Goal: Task Accomplishment & Management: Complete application form

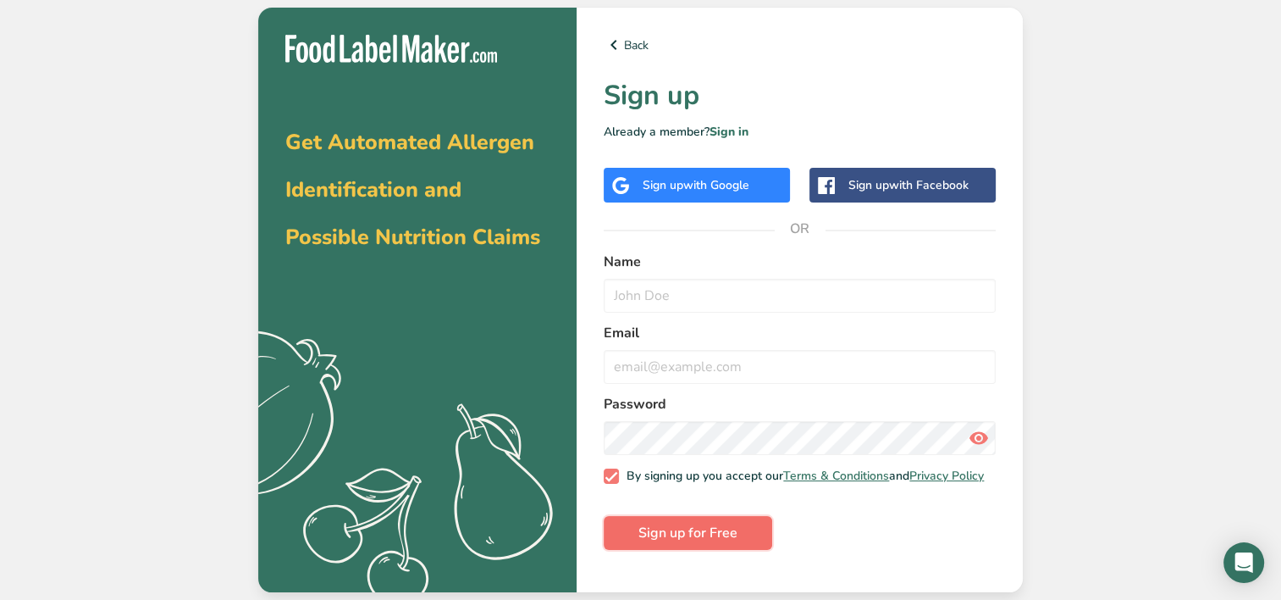
click at [739, 545] on button "Sign up for Free" at bounding box center [688, 533] width 169 height 34
click at [858, 367] on input "email" at bounding box center [800, 367] width 392 height 34
click at [796, 286] on input "text" at bounding box center [800, 296] width 392 height 34
click at [636, 362] on input "email" at bounding box center [800, 367] width 392 height 34
type input "irma.elijosiene@vici.eu"
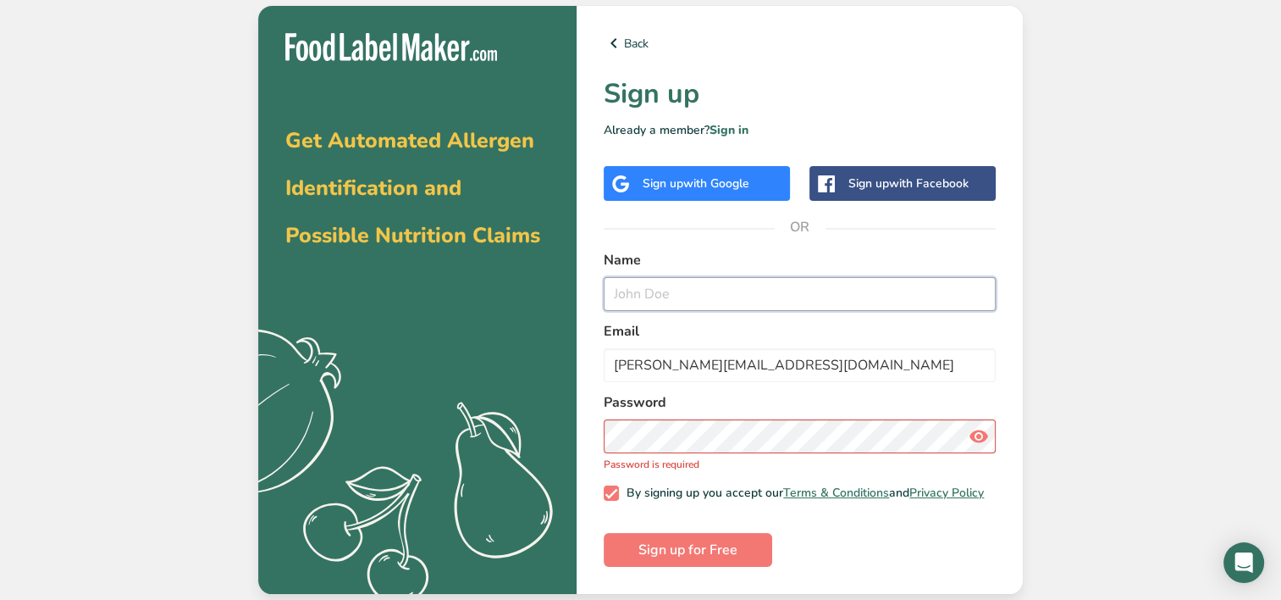
click at [749, 286] on input "text" at bounding box center [800, 294] width 392 height 34
click at [604, 533] on button "Sign up for Free" at bounding box center [688, 550] width 169 height 34
click at [760, 289] on input "Irma E" at bounding box center [800, 294] width 392 height 34
type input "Irma Elijošienė"
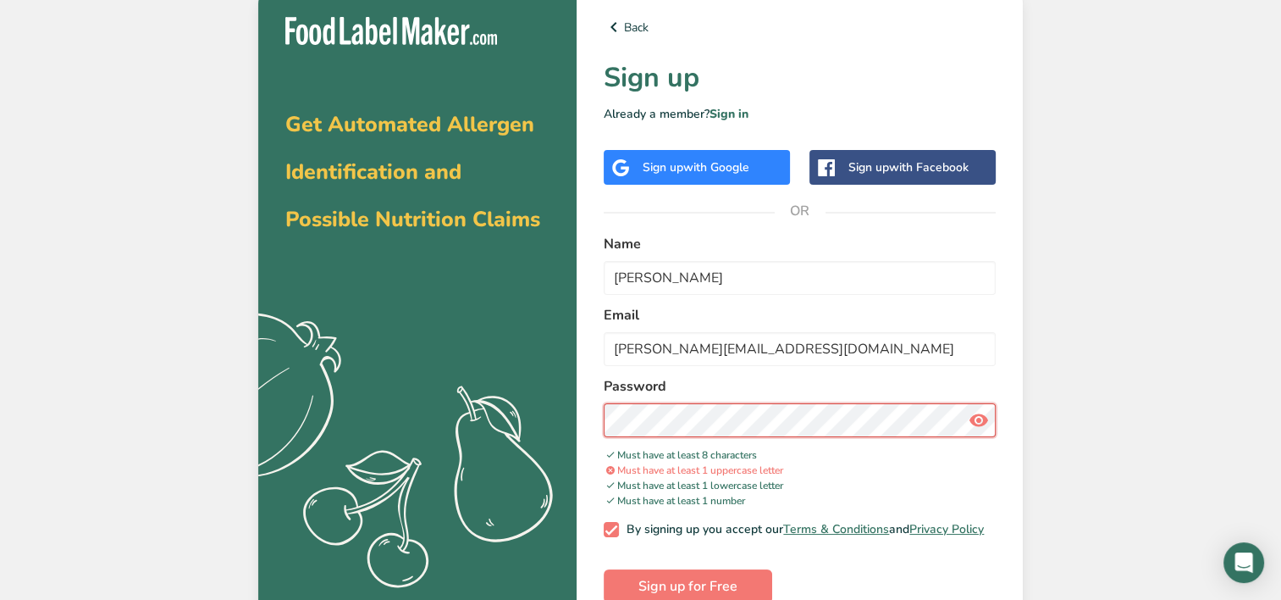
click at [590, 417] on div "Back Sign up Already a member? Sign in Sign up with Google Sign up with Faceboo…" at bounding box center [800, 310] width 446 height 640
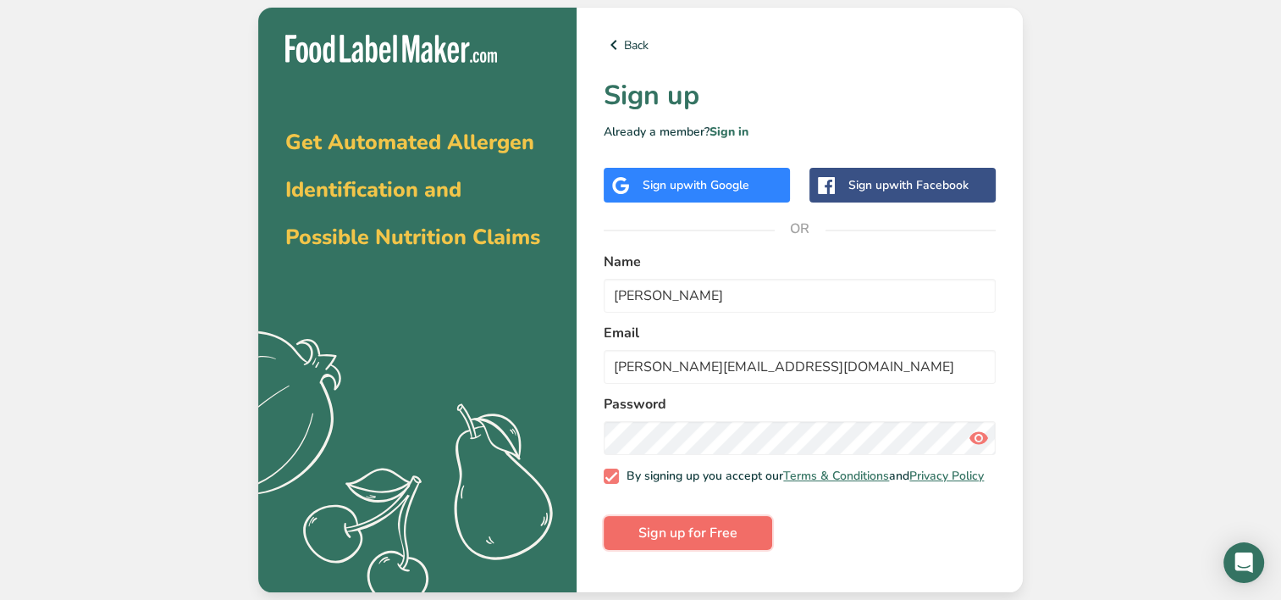
click at [704, 536] on span "Sign up for Free" at bounding box center [688, 533] width 99 height 20
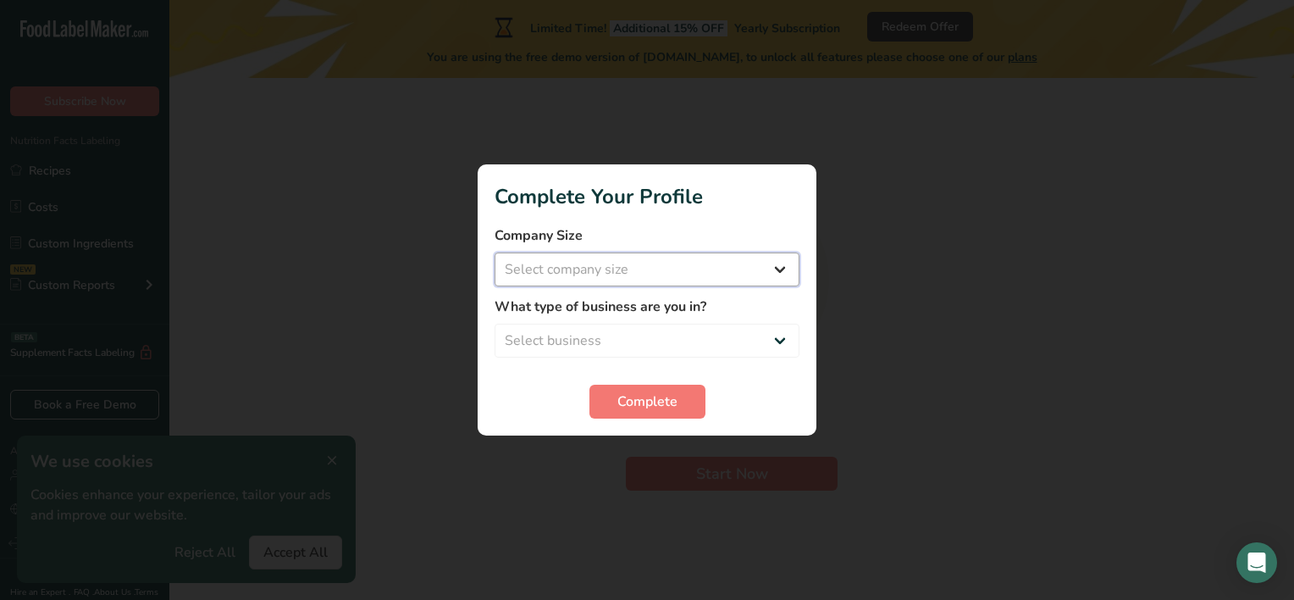
click at [756, 262] on select "Select company size Fewer than 10 Employees 10 to 50 Employees 51 to 500 Employ…" at bounding box center [647, 269] width 305 height 34
select select "3"
click at [495, 252] on select "Select company size Fewer than 10 Employees 10 to 50 Employees 51 to 500 Employ…" at bounding box center [647, 269] width 305 height 34
click at [684, 335] on select "Select business Packaged Food Manufacturer Restaurant & Cafe Bakery Meal Plans …" at bounding box center [647, 341] width 305 height 34
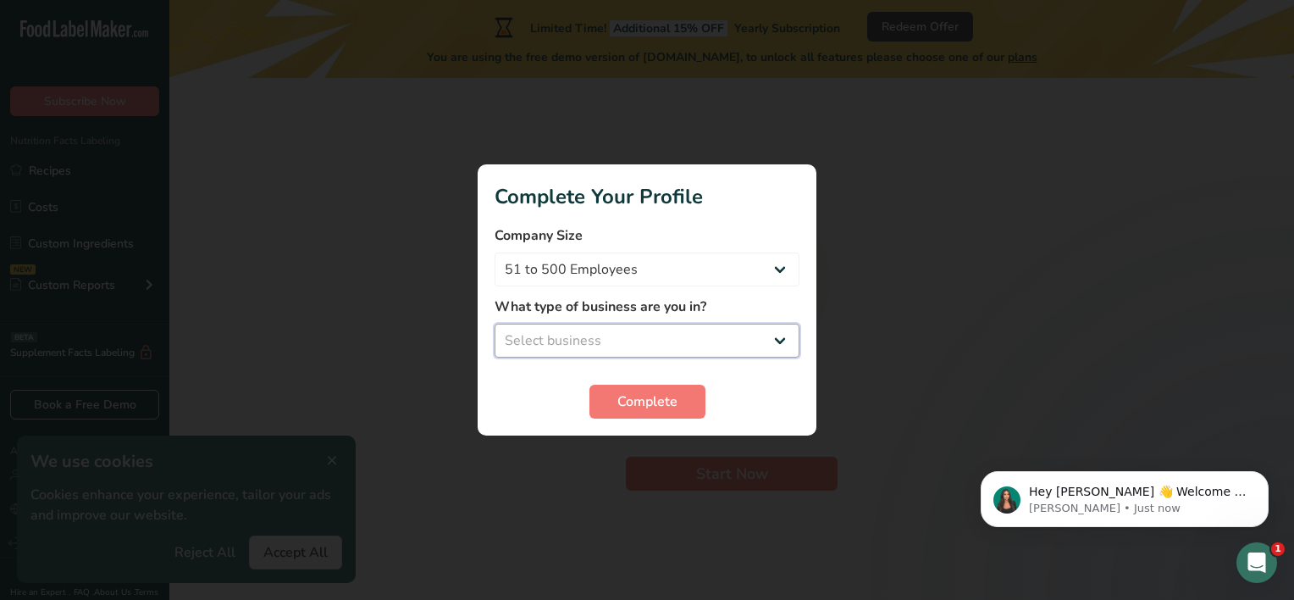
select select "1"
click at [495, 324] on select "Select business Packaged Food Manufacturer Restaurant & Cafe Bakery Meal Plans …" at bounding box center [647, 341] width 305 height 34
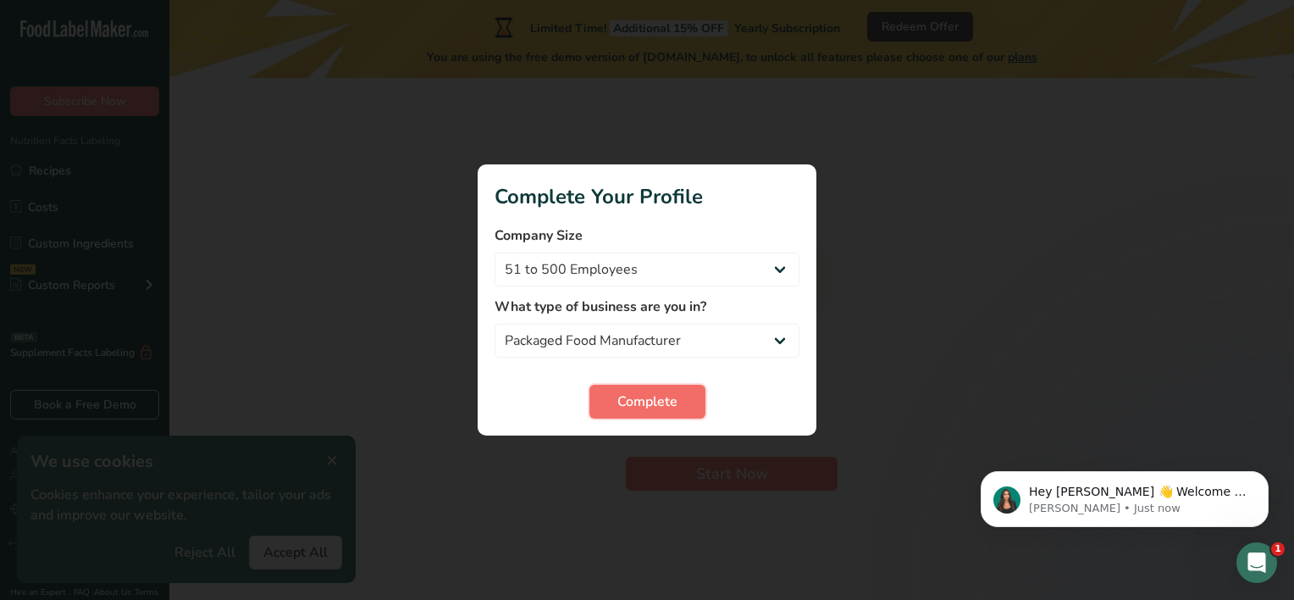
click at [678, 400] on button "Complete" at bounding box center [648, 402] width 116 height 34
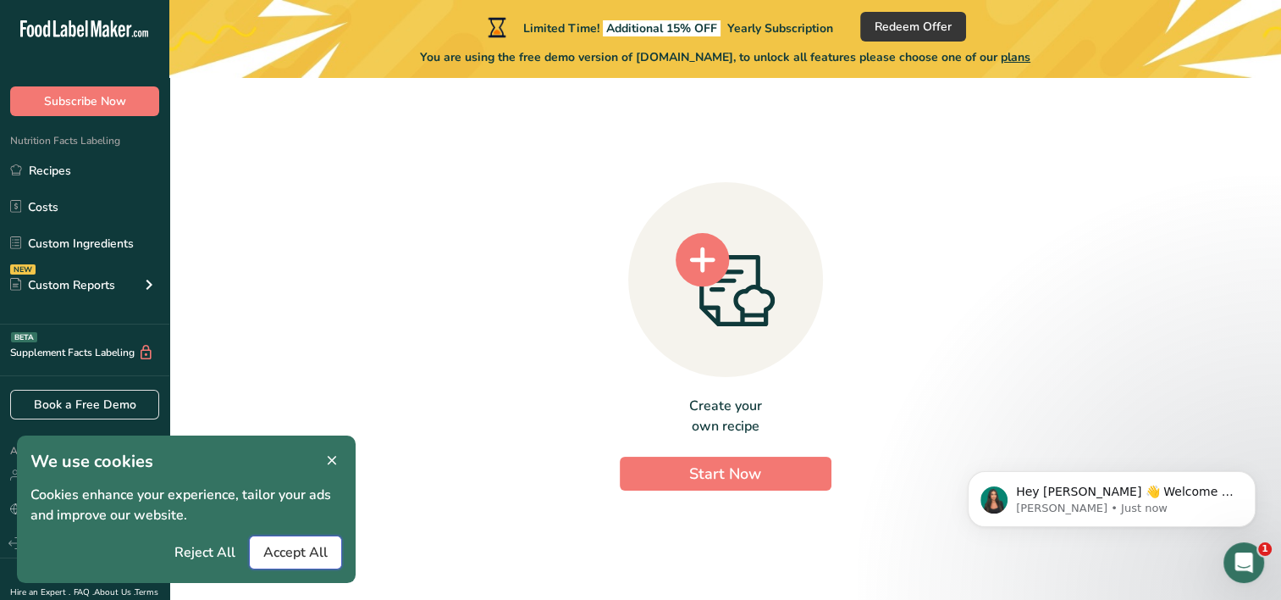
click at [273, 539] on button "Accept All" at bounding box center [295, 552] width 93 height 34
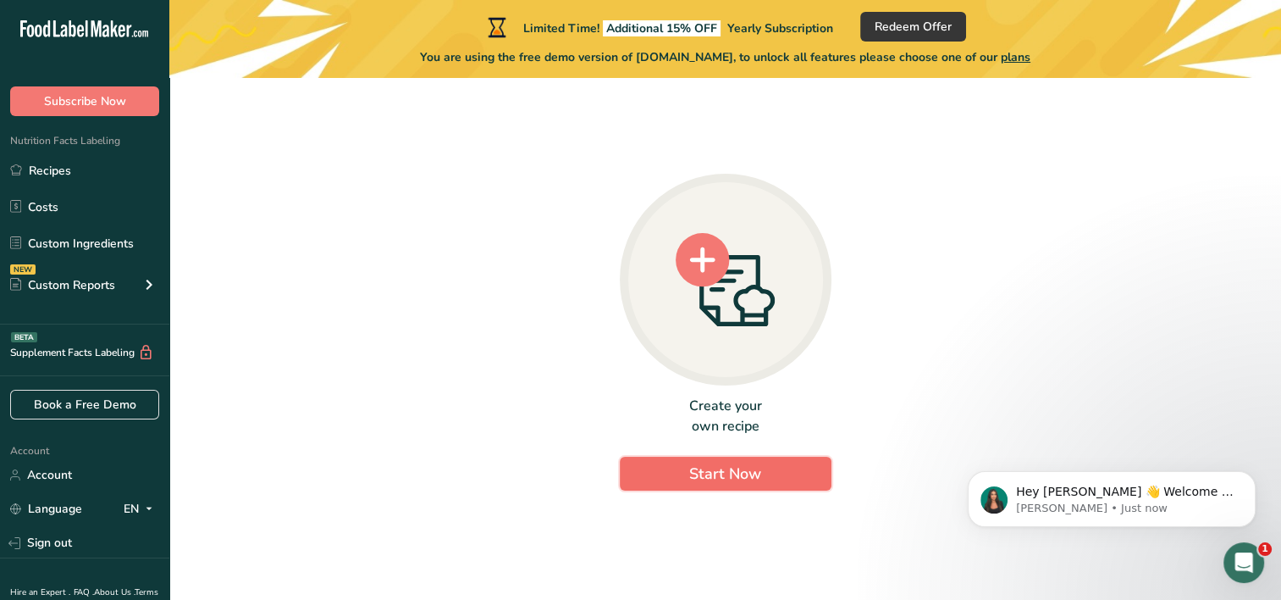
click at [732, 464] on span "Start Now" at bounding box center [725, 473] width 72 height 20
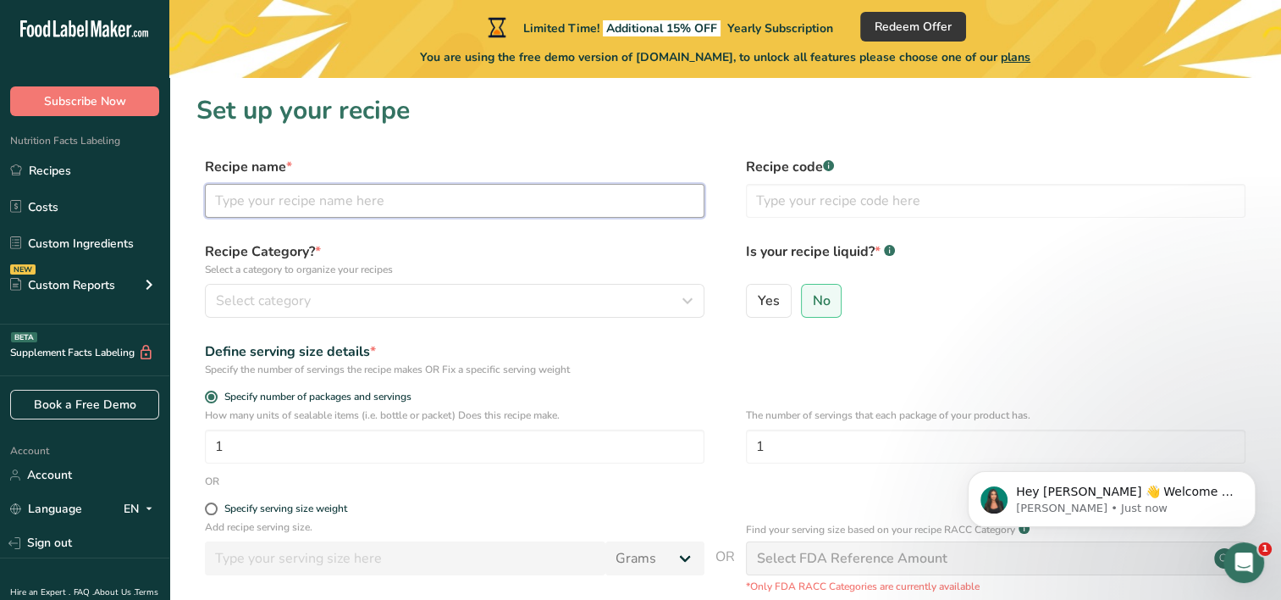
click at [410, 199] on input "text" at bounding box center [455, 201] width 500 height 34
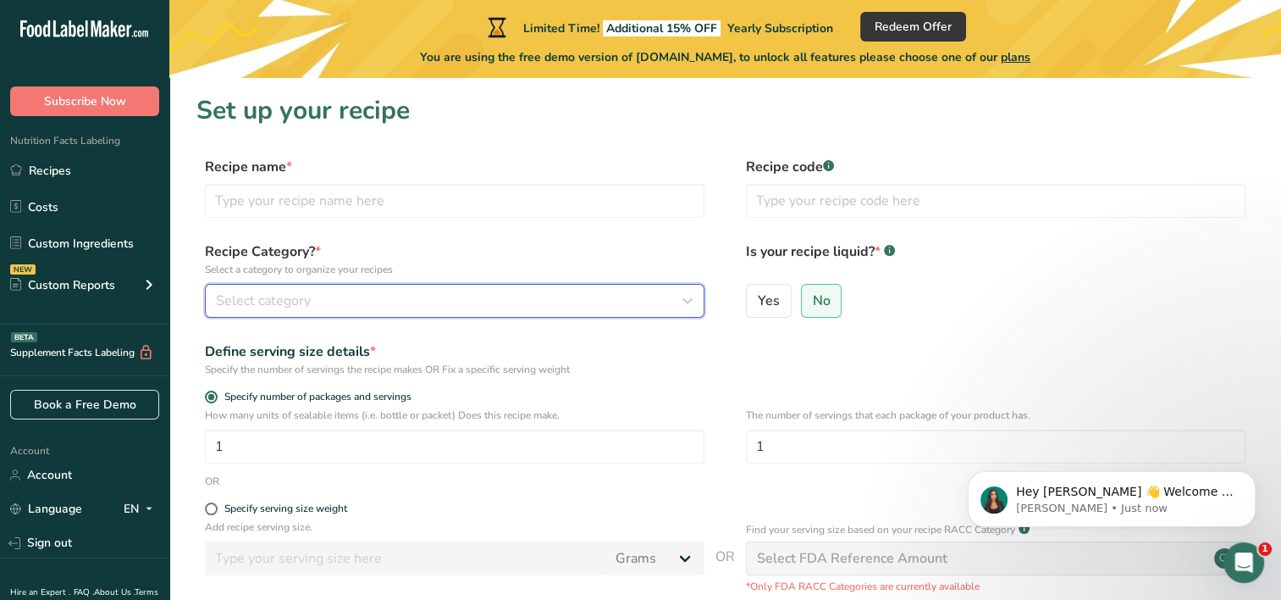
click at [379, 301] on div "Select category" at bounding box center [450, 301] width 468 height 20
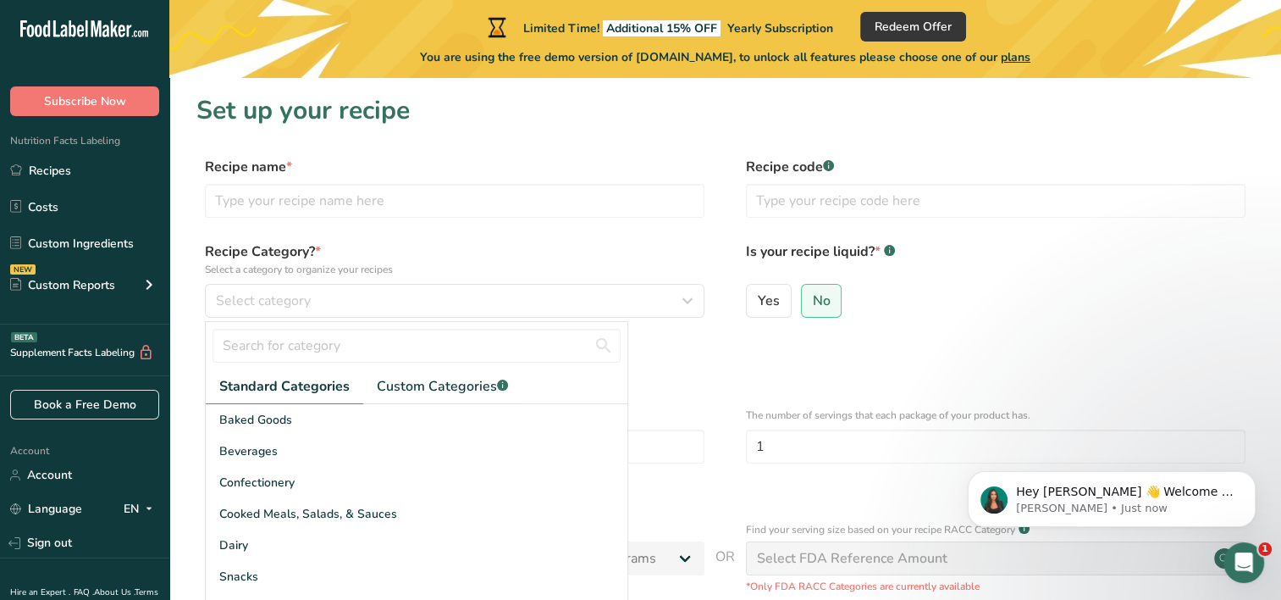
click at [416, 247] on label "Recipe Category? * Select a category to organize your recipes" at bounding box center [455, 259] width 500 height 36
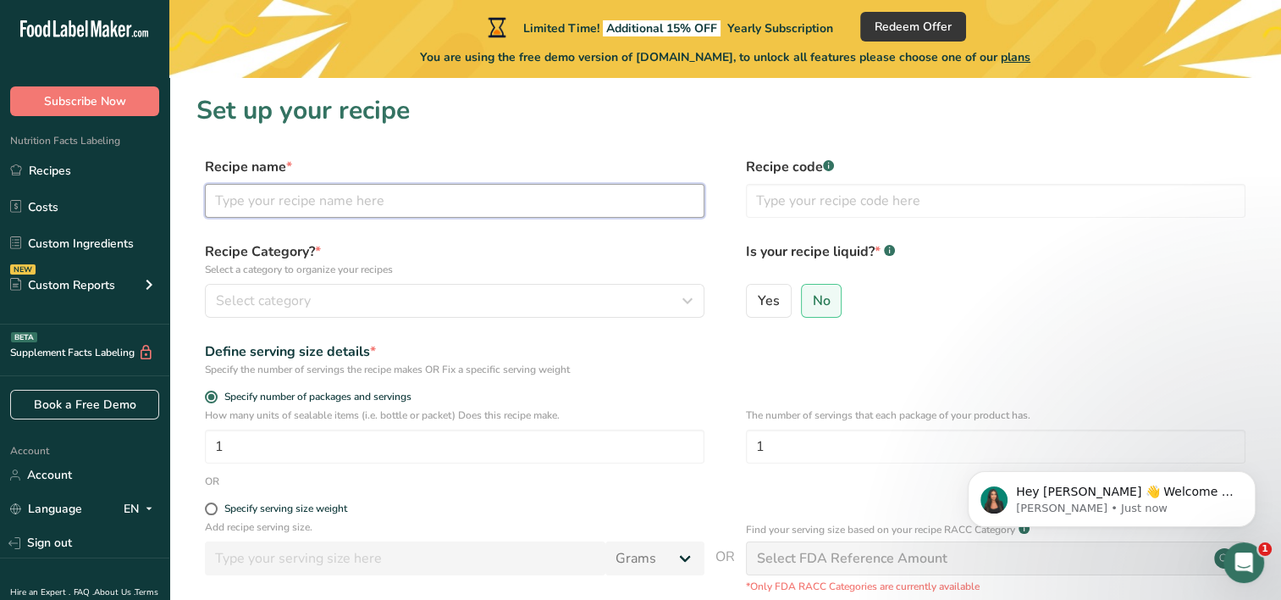
click at [412, 213] on input "text" at bounding box center [455, 201] width 500 height 34
type input "Frozen natural crepes"
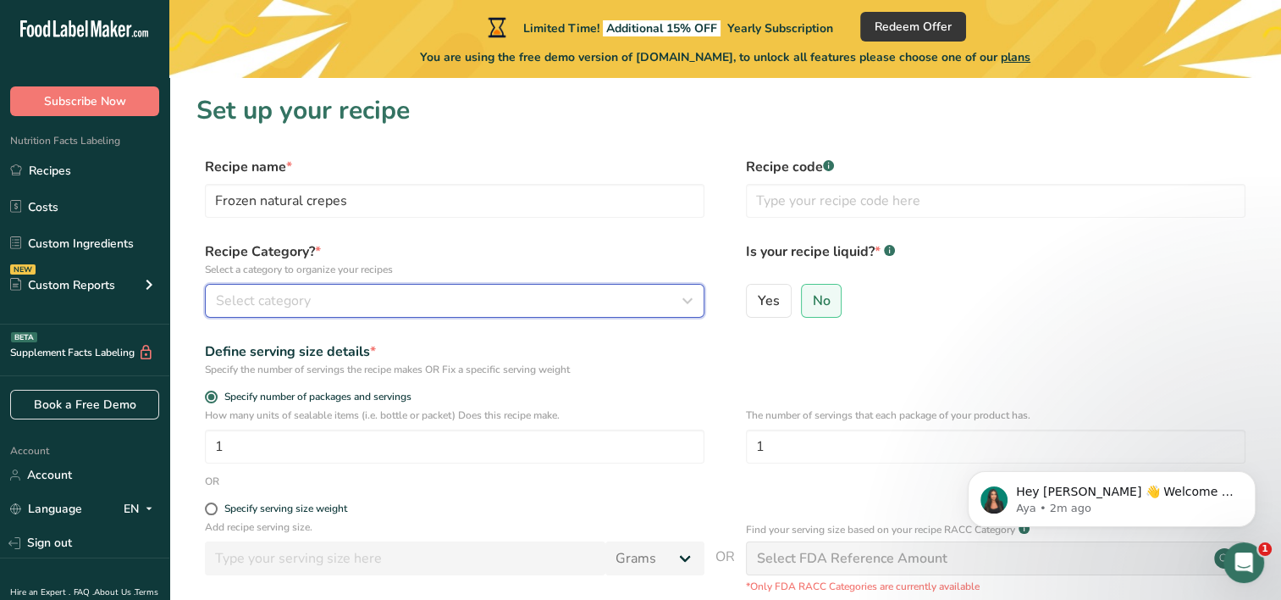
click at [463, 291] on div "Select category" at bounding box center [450, 301] width 468 height 20
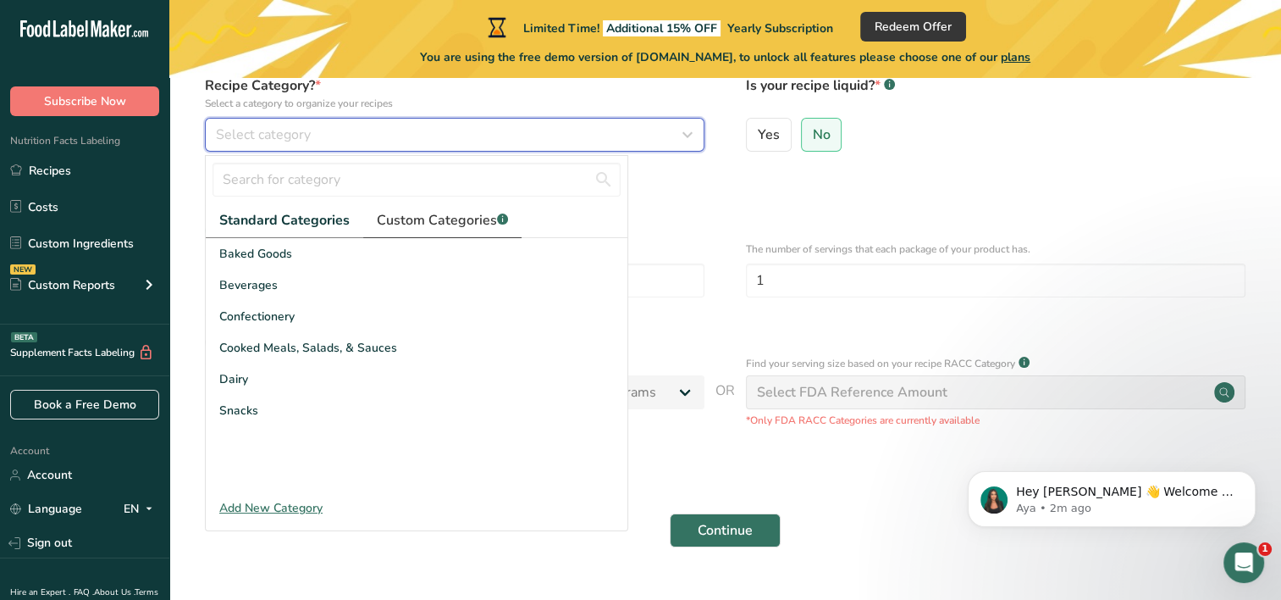
scroll to position [169, 0]
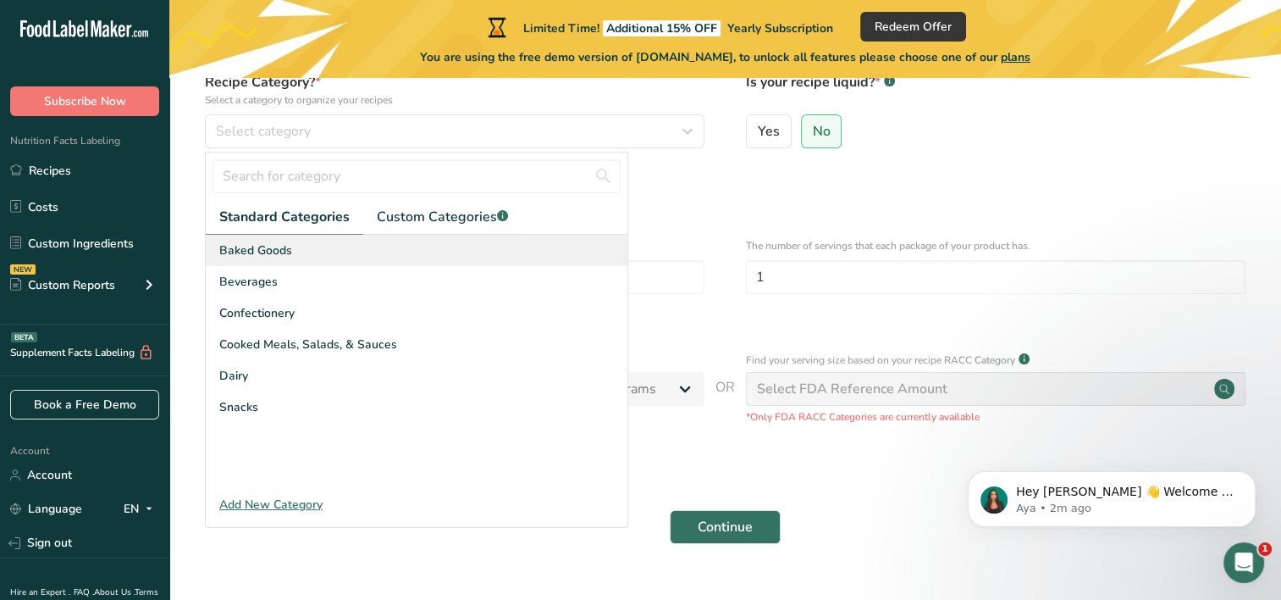
click at [288, 251] on span "Baked Goods" at bounding box center [255, 250] width 73 height 18
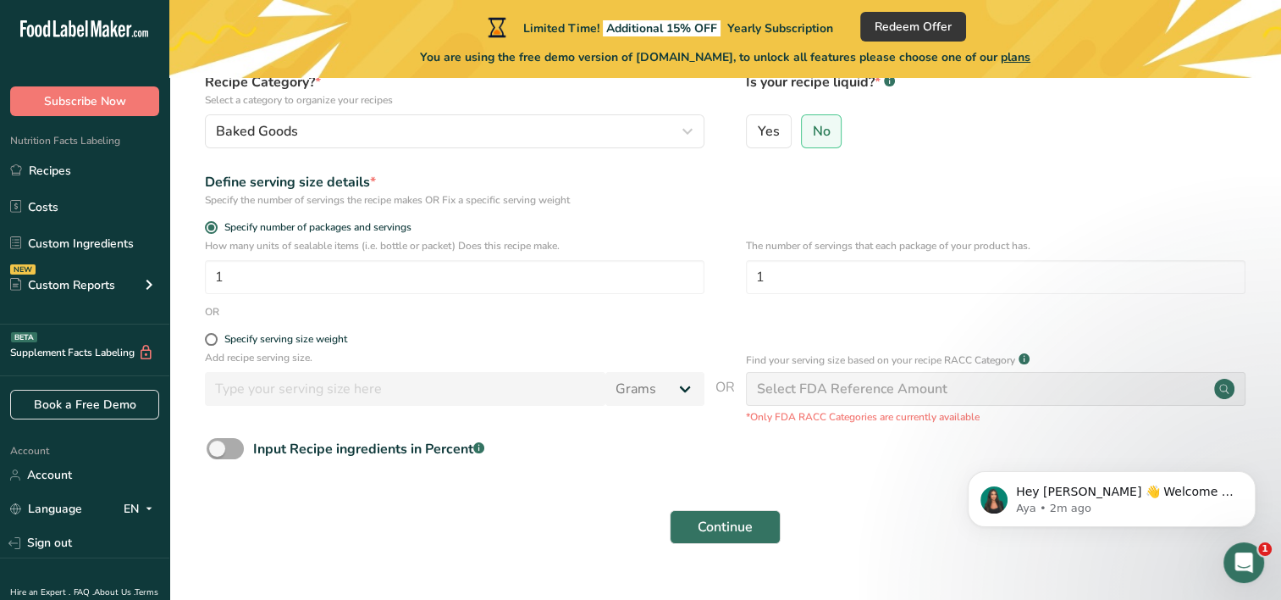
click at [233, 451] on span at bounding box center [225, 448] width 37 height 21
click at [218, 451] on input "Input Recipe ingredients in Percent .a-a{fill:#347362;}.b-a{fill:#fff;}" at bounding box center [212, 448] width 11 height 11
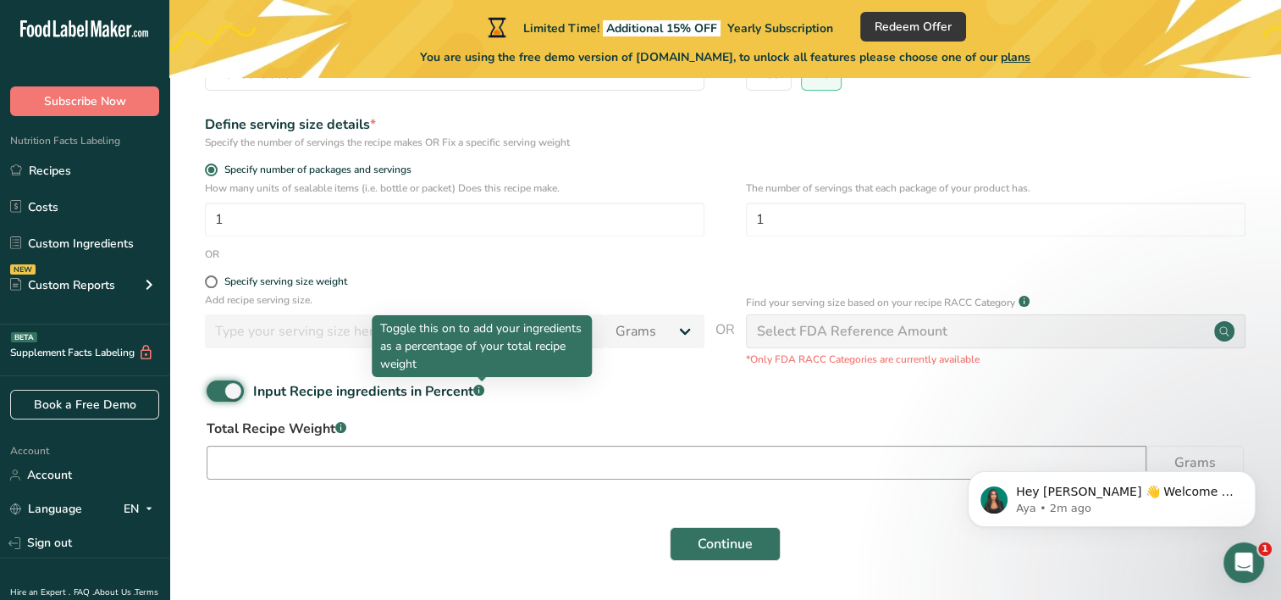
scroll to position [280, 0]
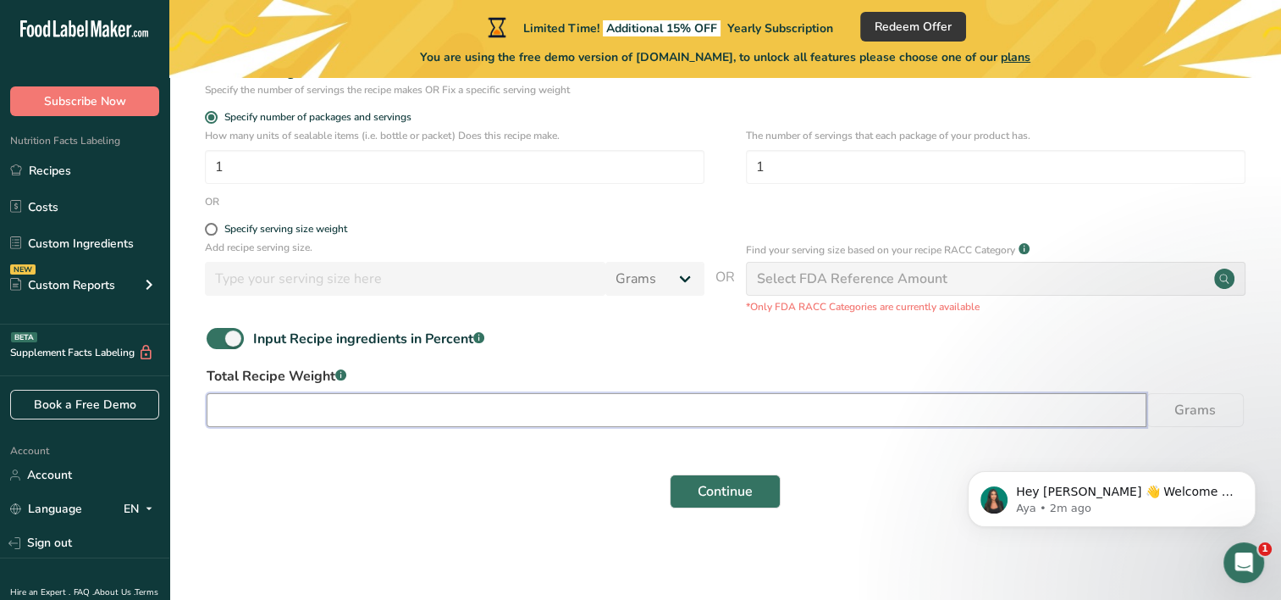
click at [514, 403] on input "number" at bounding box center [677, 410] width 940 height 34
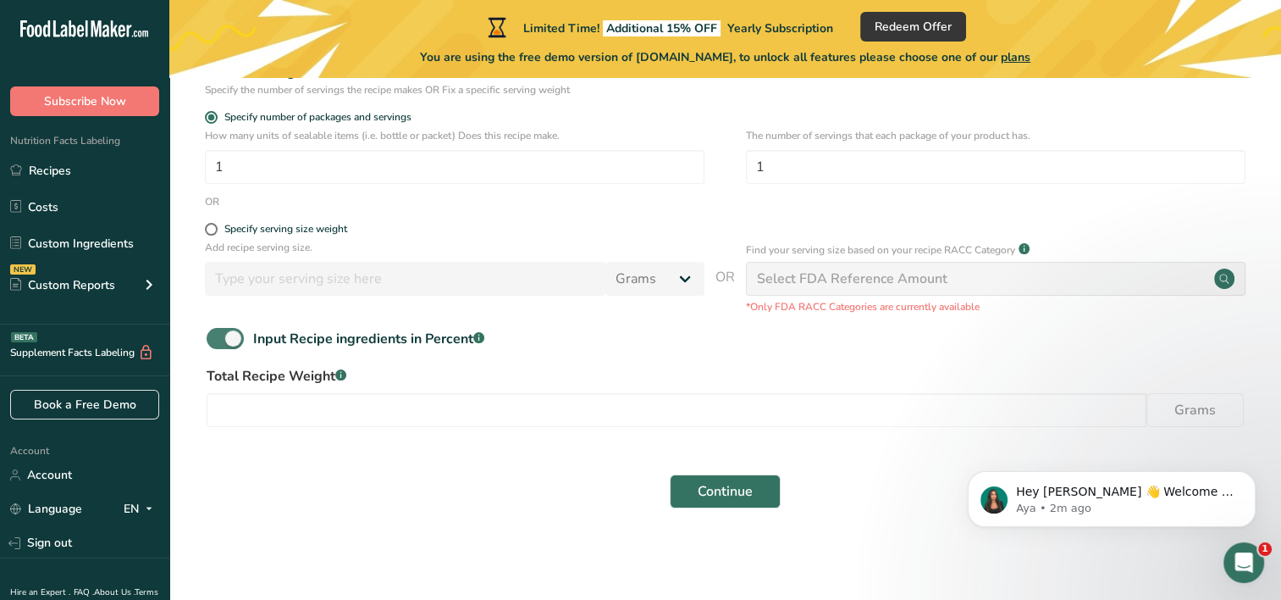
click at [221, 342] on span at bounding box center [225, 338] width 37 height 21
click at [218, 342] on input "Input Recipe ingredients in Percent .a-a{fill:#347362;}.b-a{fill:#fff;}" at bounding box center [212, 338] width 11 height 11
checkbox input "false"
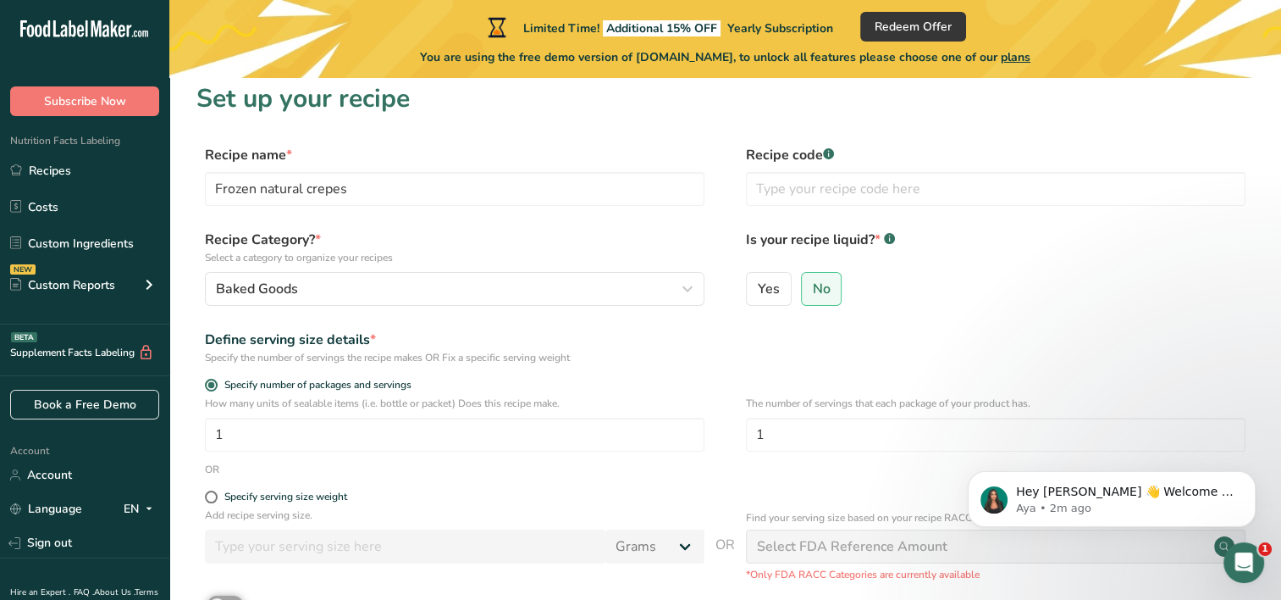
scroll to position [0, 0]
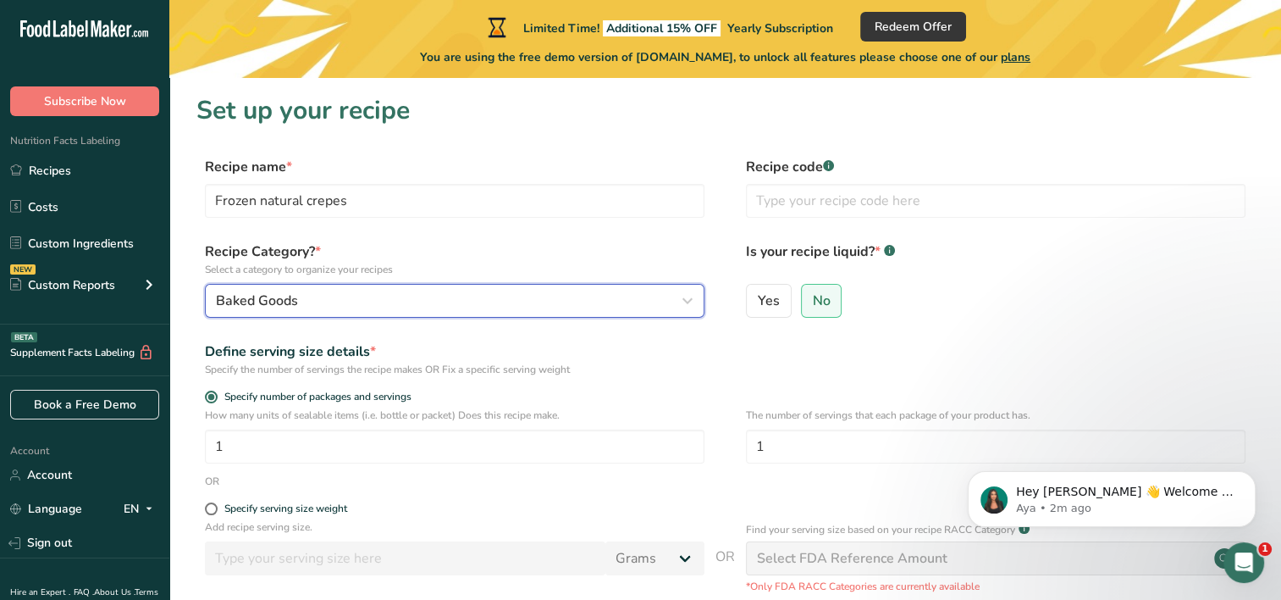
click at [515, 309] on div "Baked Goods" at bounding box center [450, 301] width 468 height 20
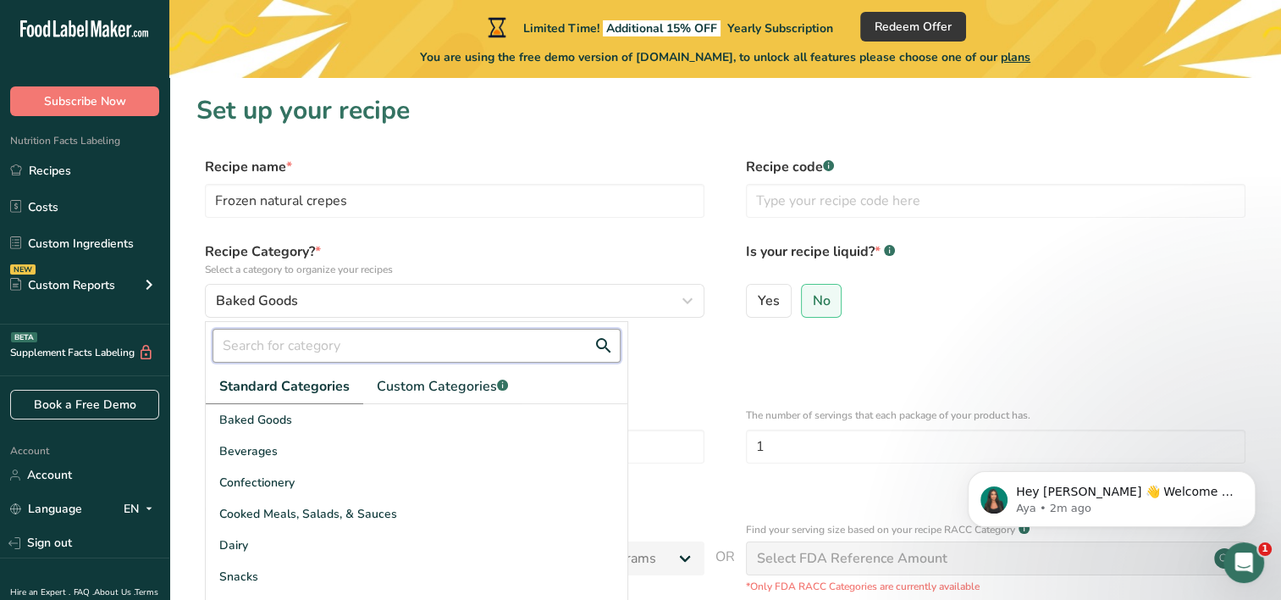
click at [468, 332] on input "text" at bounding box center [417, 346] width 408 height 34
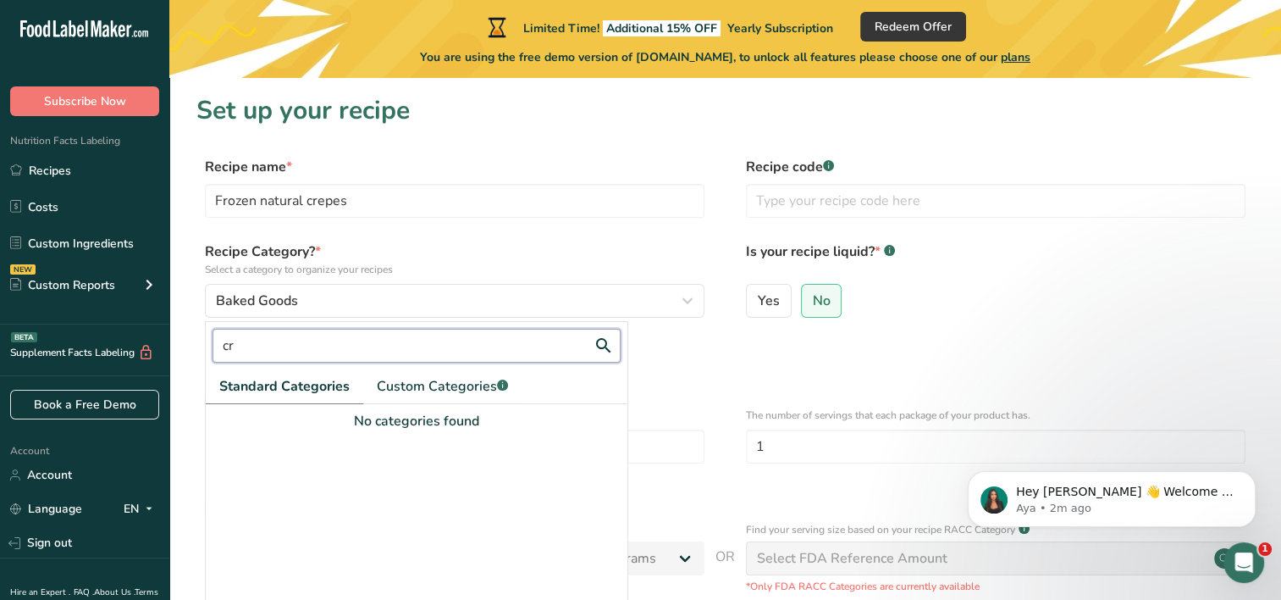
type input "c"
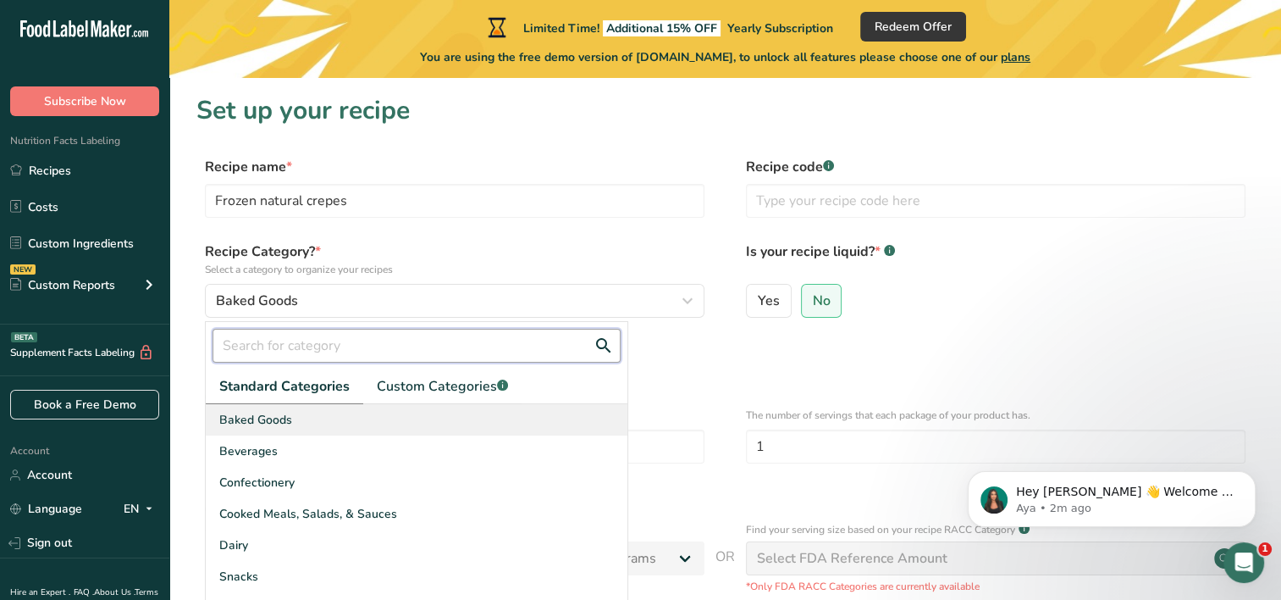
scroll to position [85, 0]
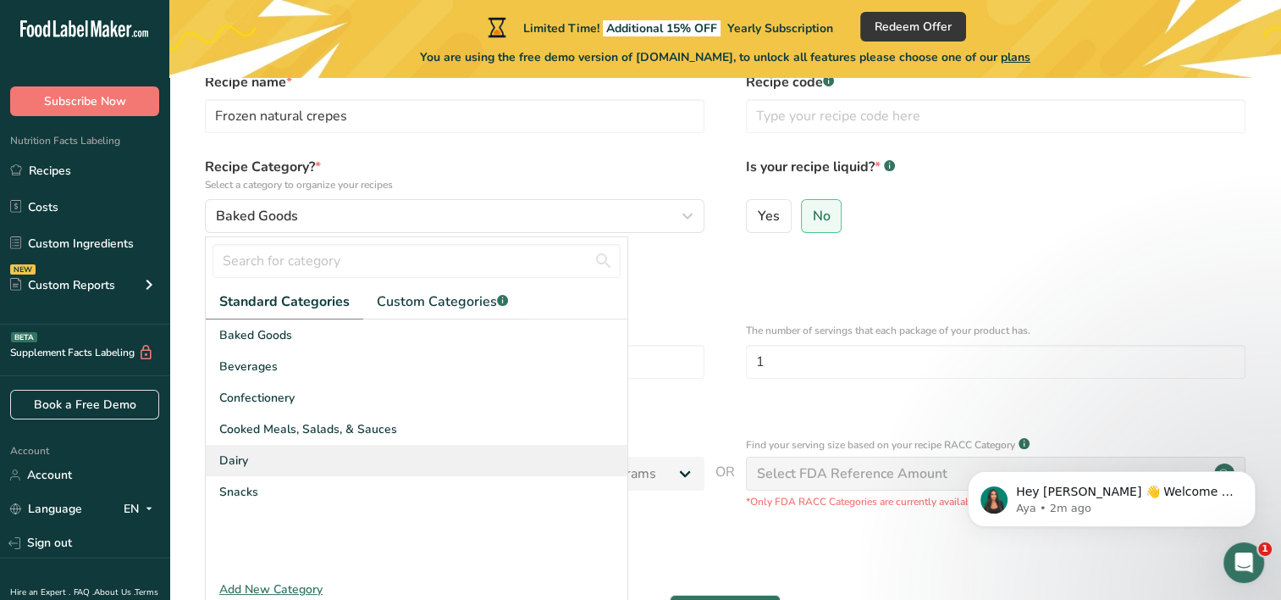
click at [295, 460] on div "Dairy" at bounding box center [417, 460] width 422 height 31
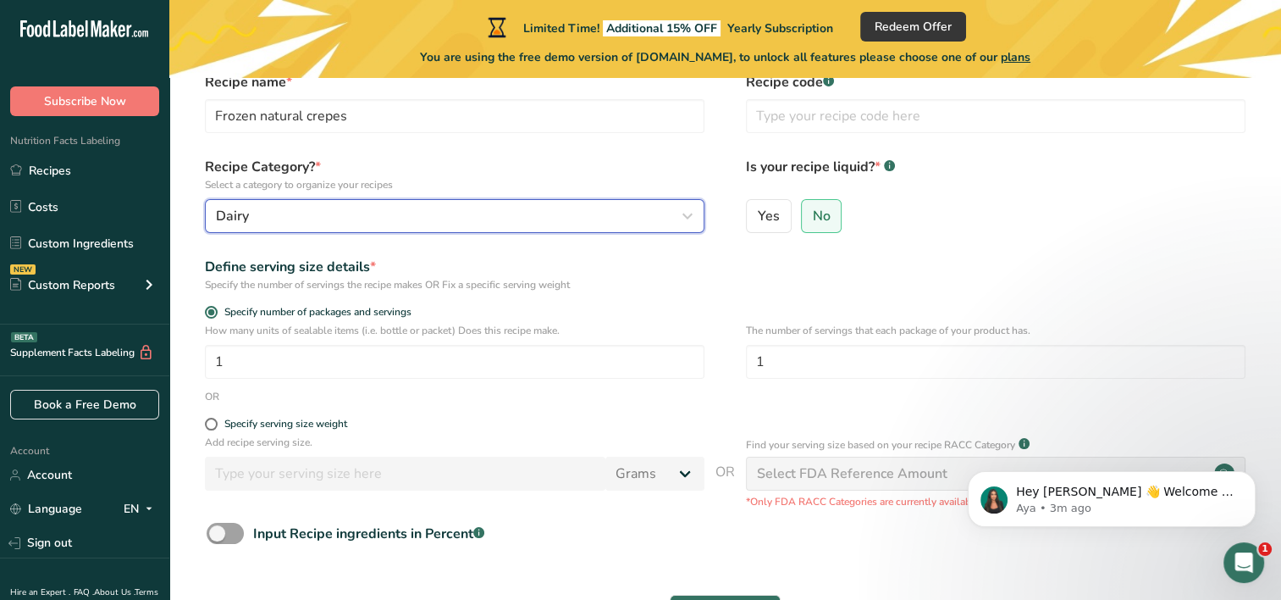
click at [687, 214] on icon "button" at bounding box center [688, 216] width 20 height 30
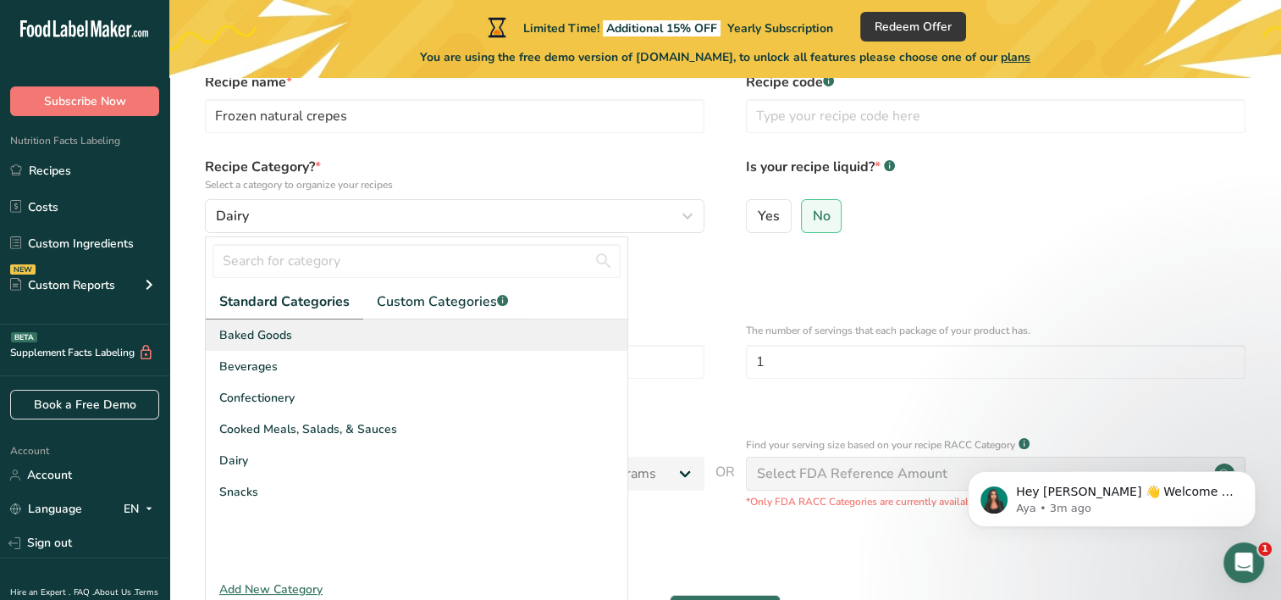
click at [281, 340] on span "Baked Goods" at bounding box center [255, 335] width 73 height 18
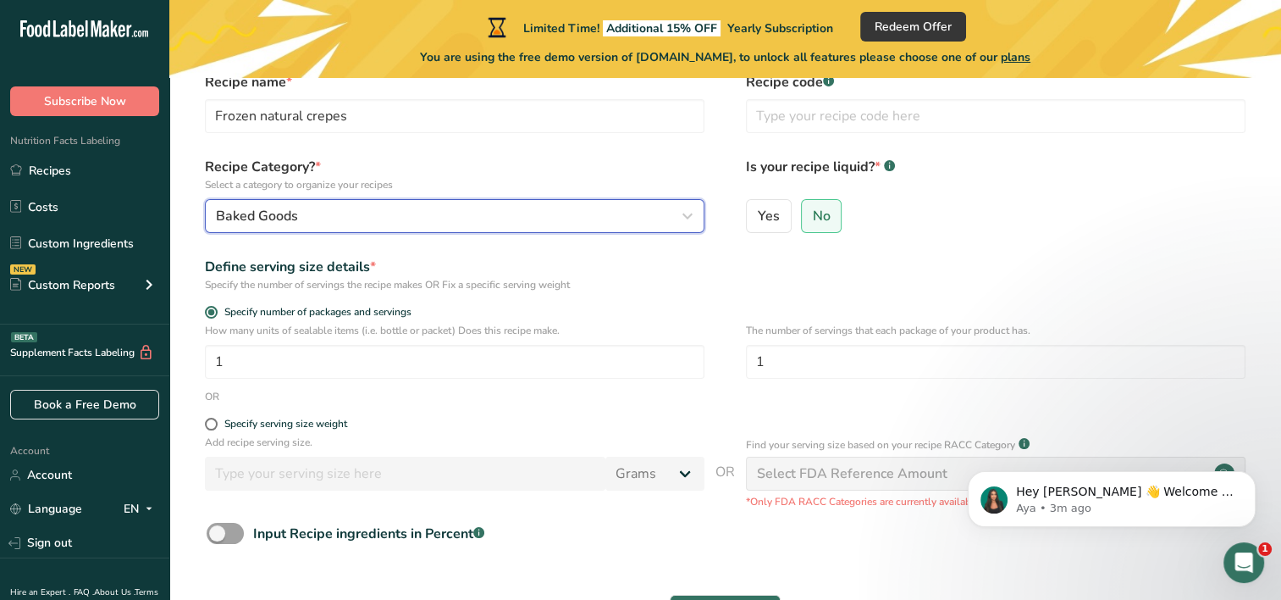
click at [392, 219] on div "Baked Goods" at bounding box center [450, 216] width 468 height 20
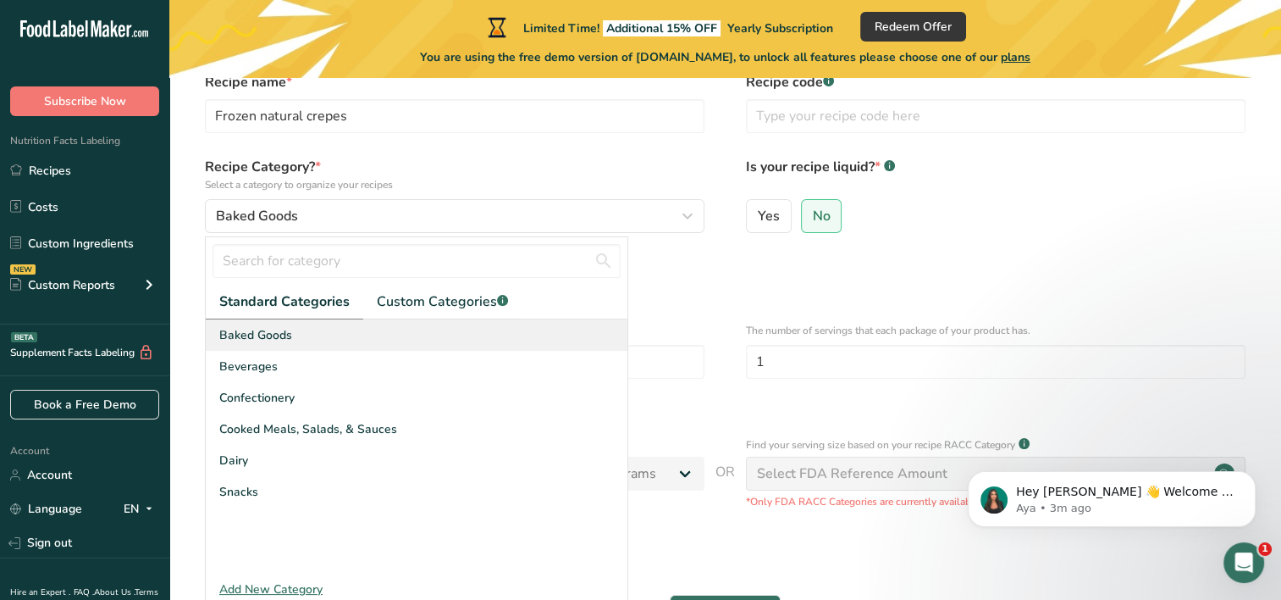
click at [266, 339] on span "Baked Goods" at bounding box center [255, 335] width 73 height 18
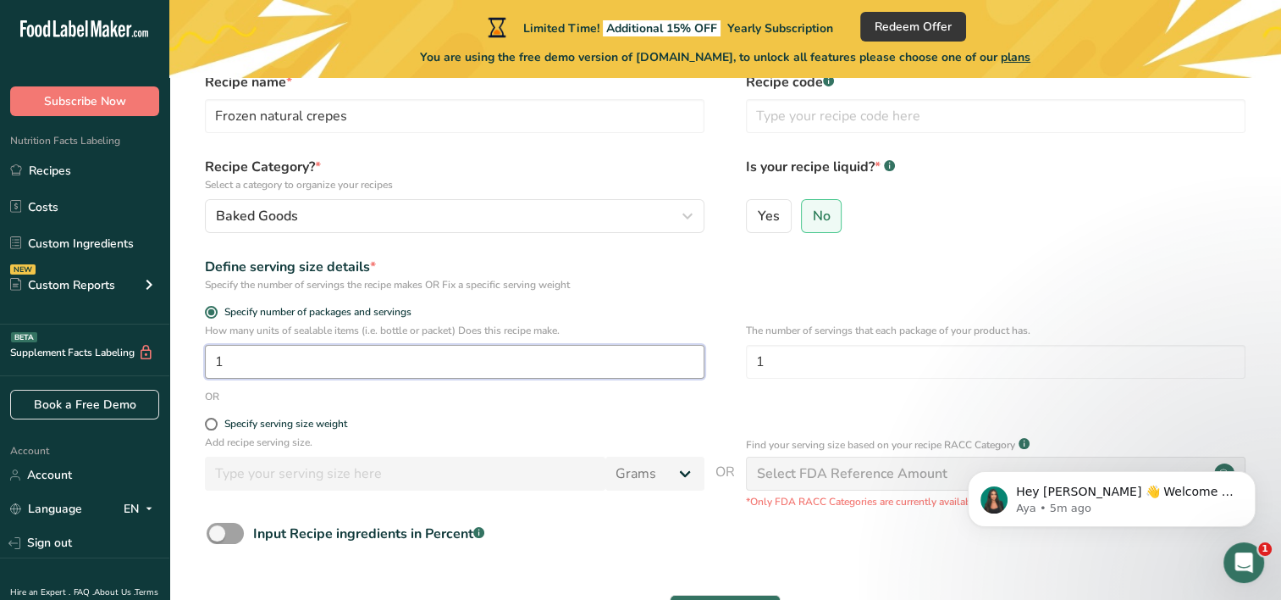
click at [409, 361] on input "1" at bounding box center [455, 362] width 500 height 34
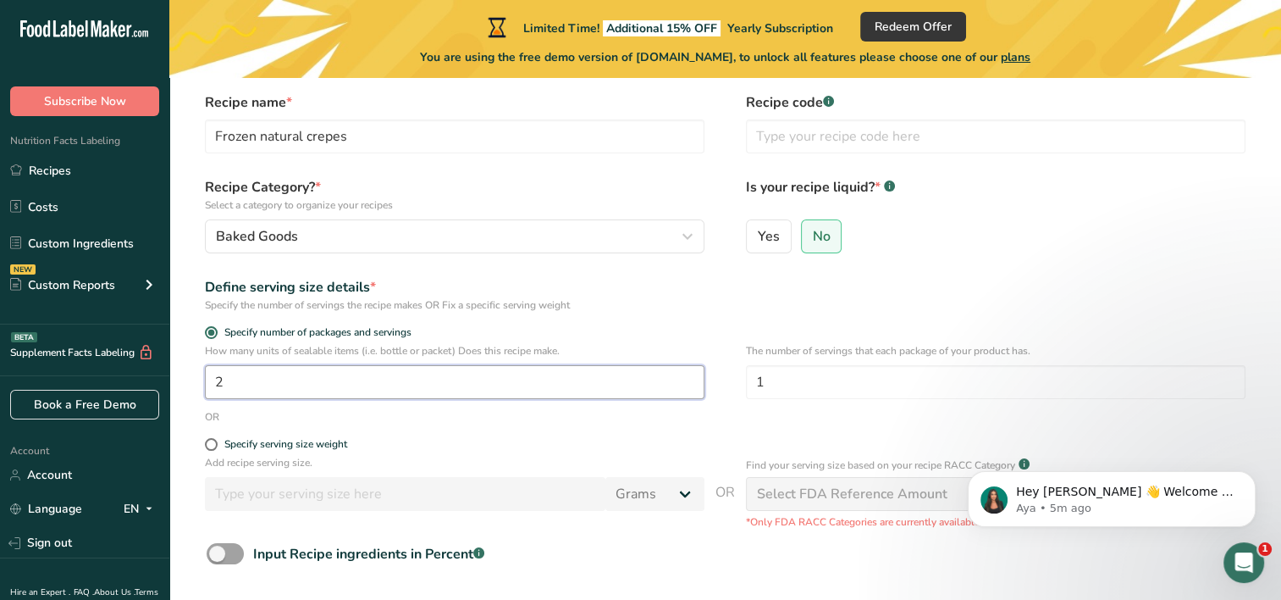
scroll to position [169, 0]
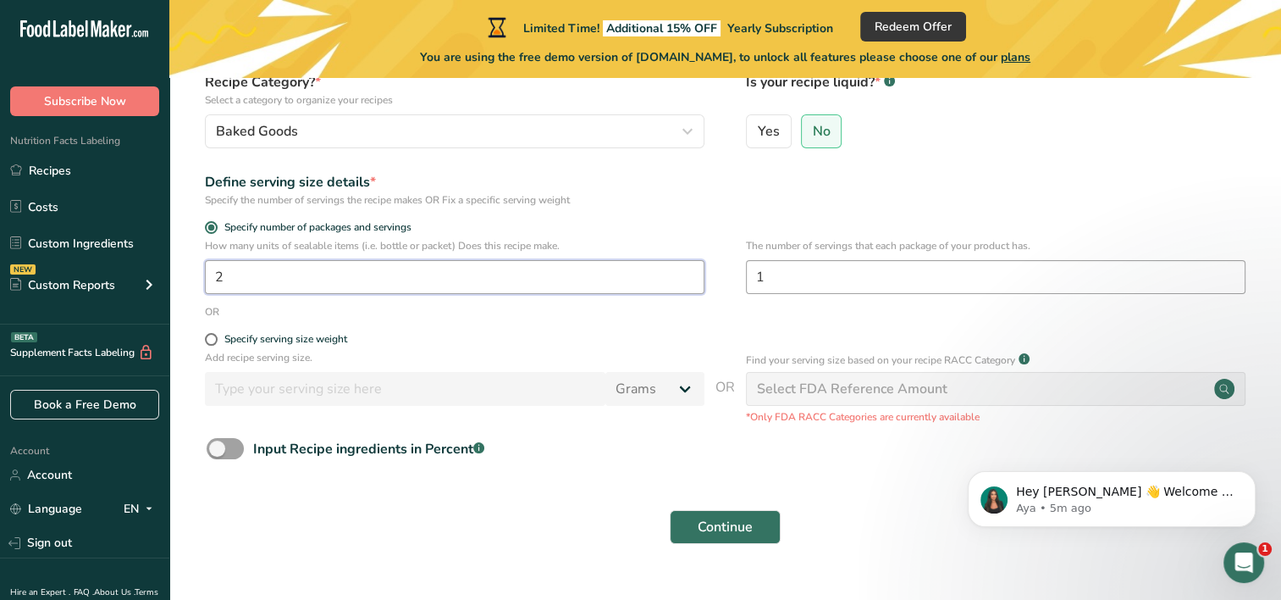
type input "2"
click at [886, 278] on input "1" at bounding box center [996, 277] width 500 height 34
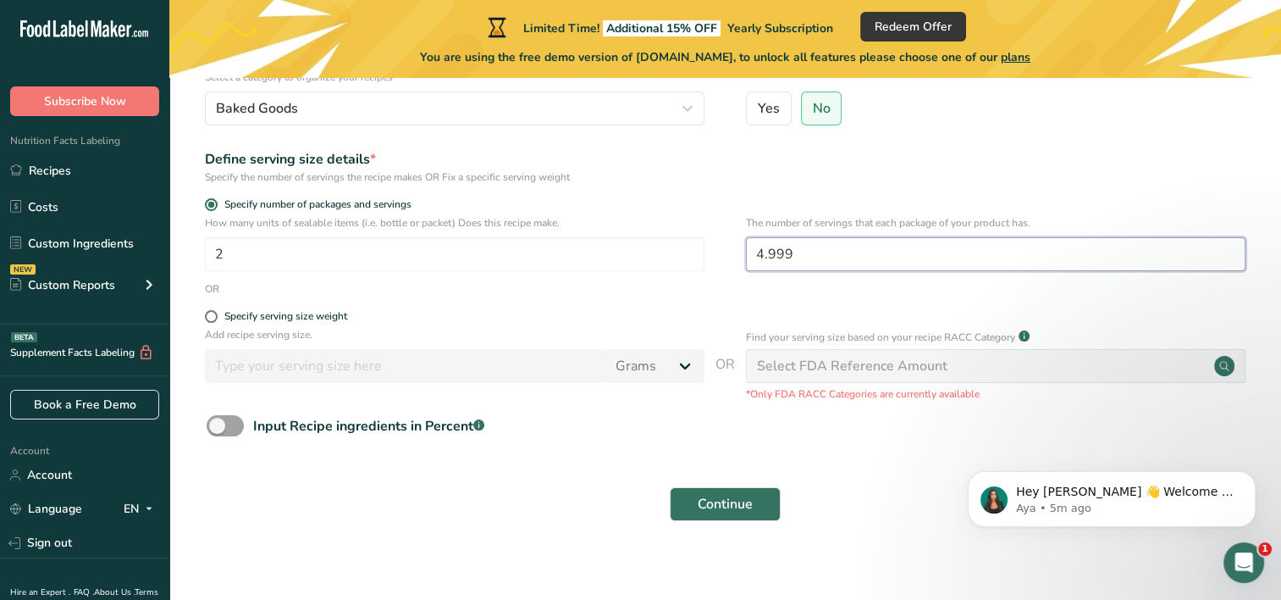
scroll to position [205, 0]
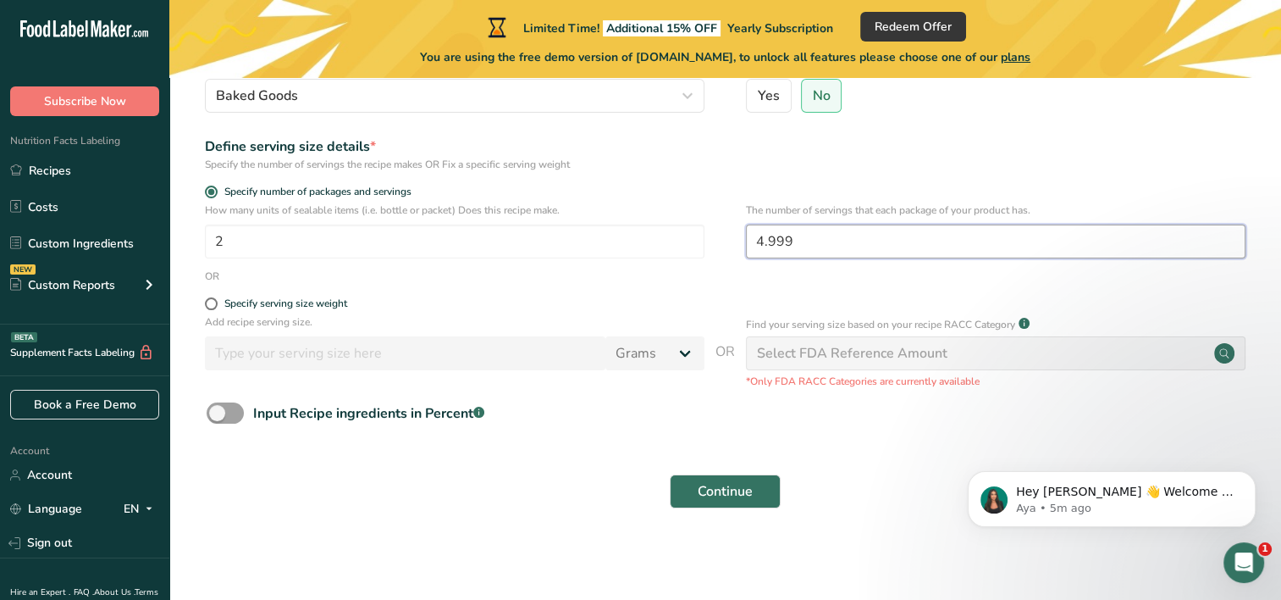
type input "4.999"
click at [1102, 347] on div "Select FDA Reference Amount" at bounding box center [996, 353] width 500 height 34
click at [806, 395] on form "Recipe name * Frozen natural crepes Recipe code .a-a{fill:#347362;}.b-a{fill:#f…" at bounding box center [726, 235] width 1058 height 567
click at [813, 373] on div "Find your serving size based on your recipe RACC Category .a-a{fill:#347362;}.b…" at bounding box center [996, 351] width 500 height 75
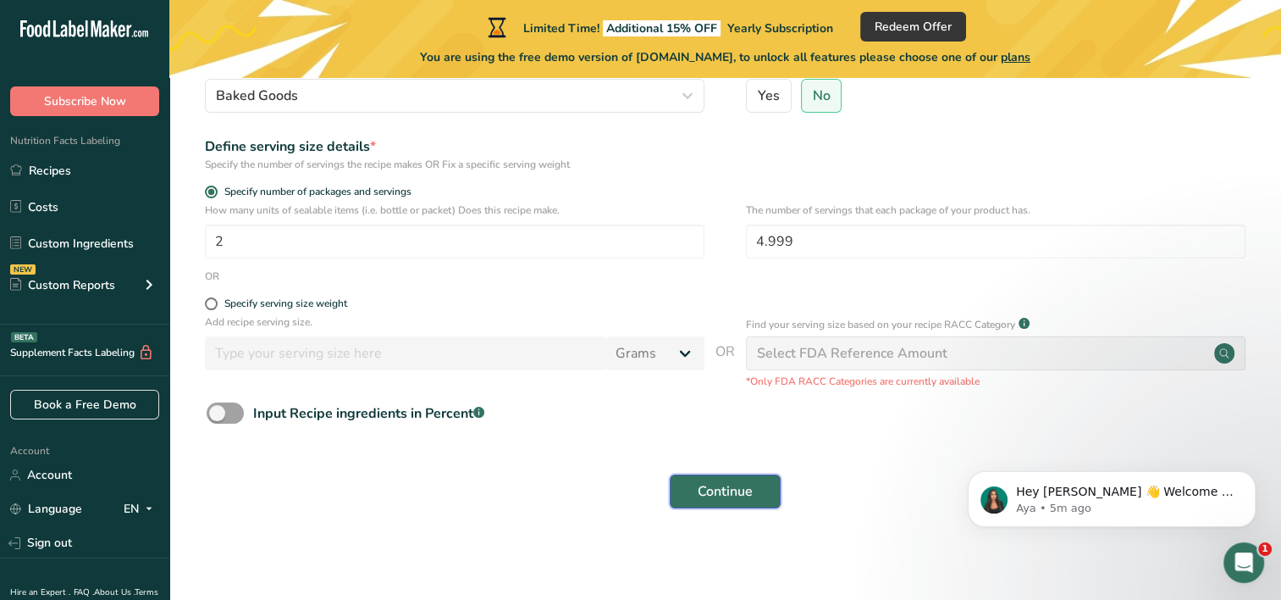
click at [725, 480] on button "Continue" at bounding box center [725, 491] width 111 height 34
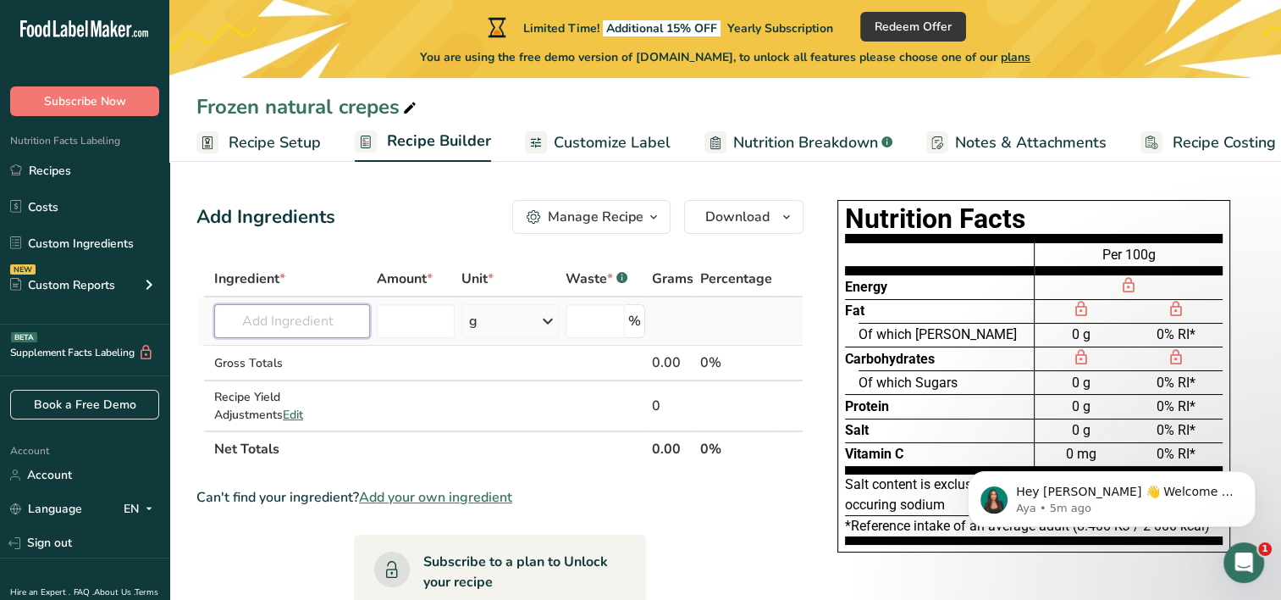
click at [266, 308] on input "text" at bounding box center [292, 321] width 156 height 34
click at [249, 330] on input "text" at bounding box center [292, 321] width 156 height 34
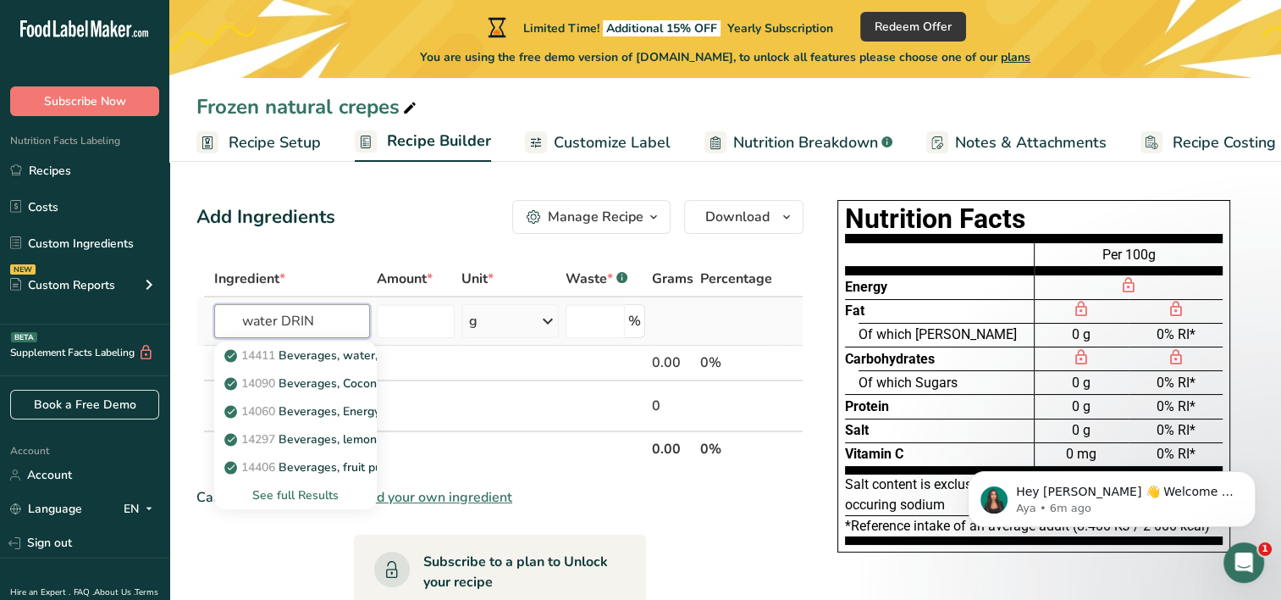
type input "water DRIN"
click at [313, 486] on div "See full Results" at bounding box center [296, 495] width 136 height 18
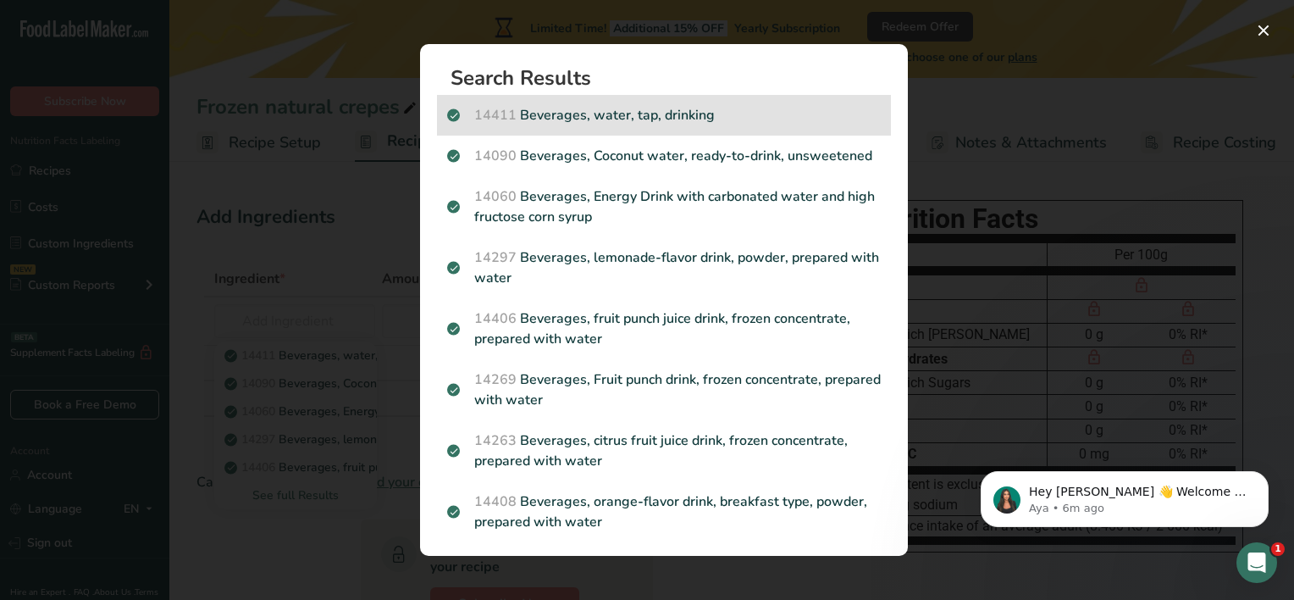
click at [693, 119] on p "14411 Beverages, water, tap, drinking" at bounding box center [664, 115] width 434 height 20
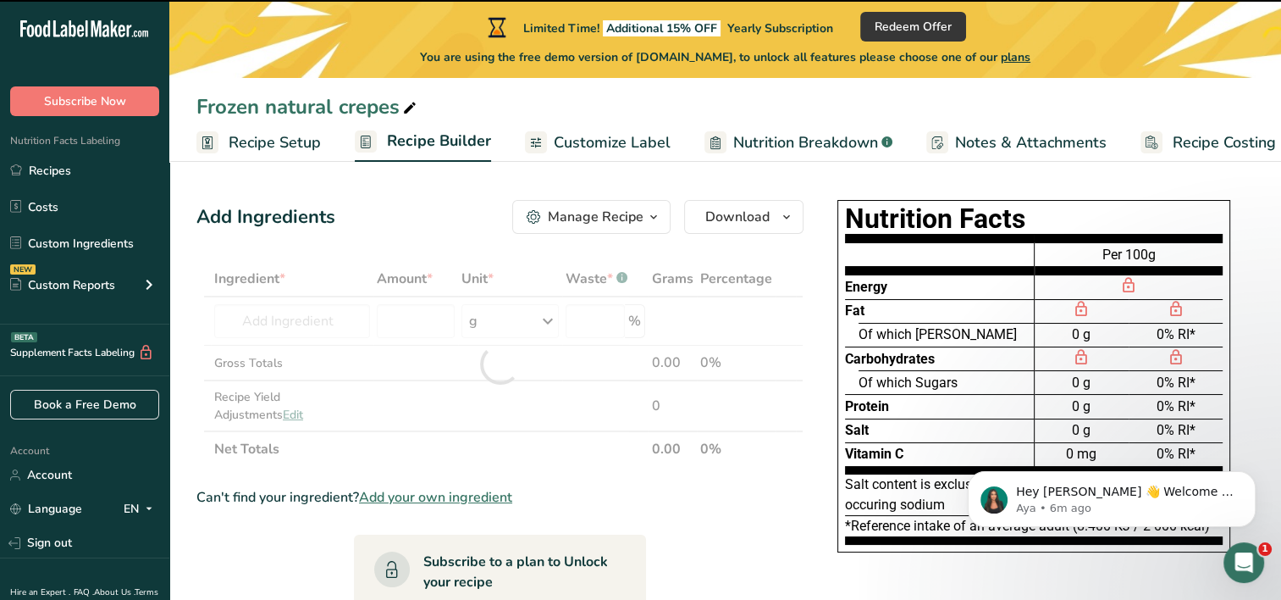
type input "0"
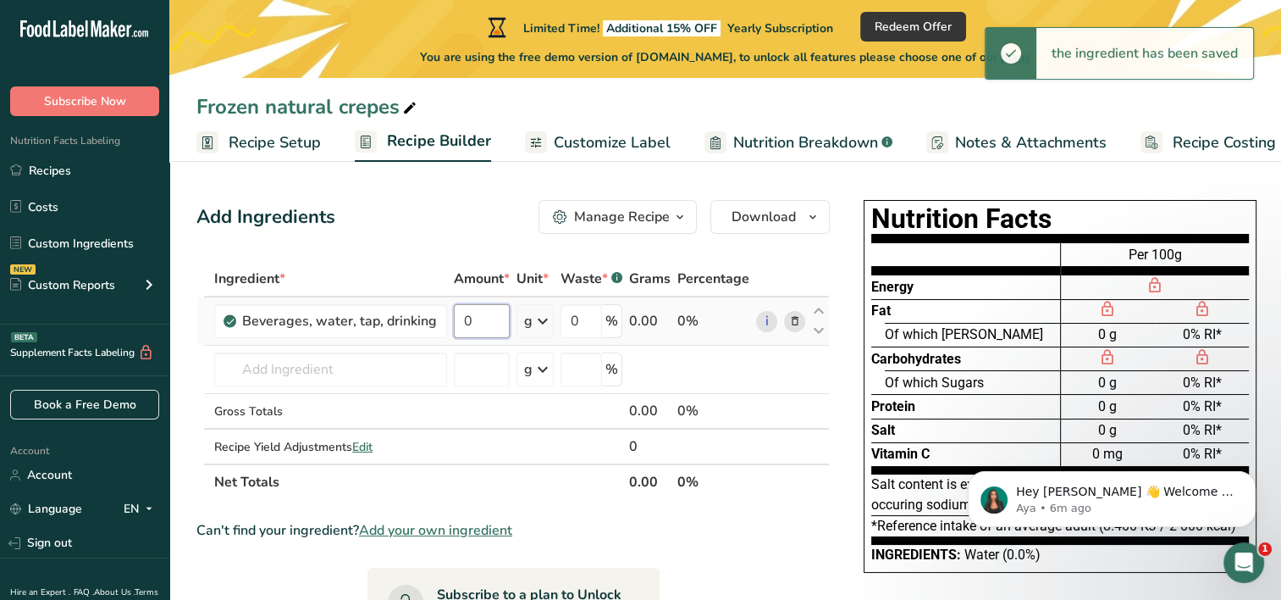
click at [490, 314] on input "0" at bounding box center [482, 321] width 56 height 34
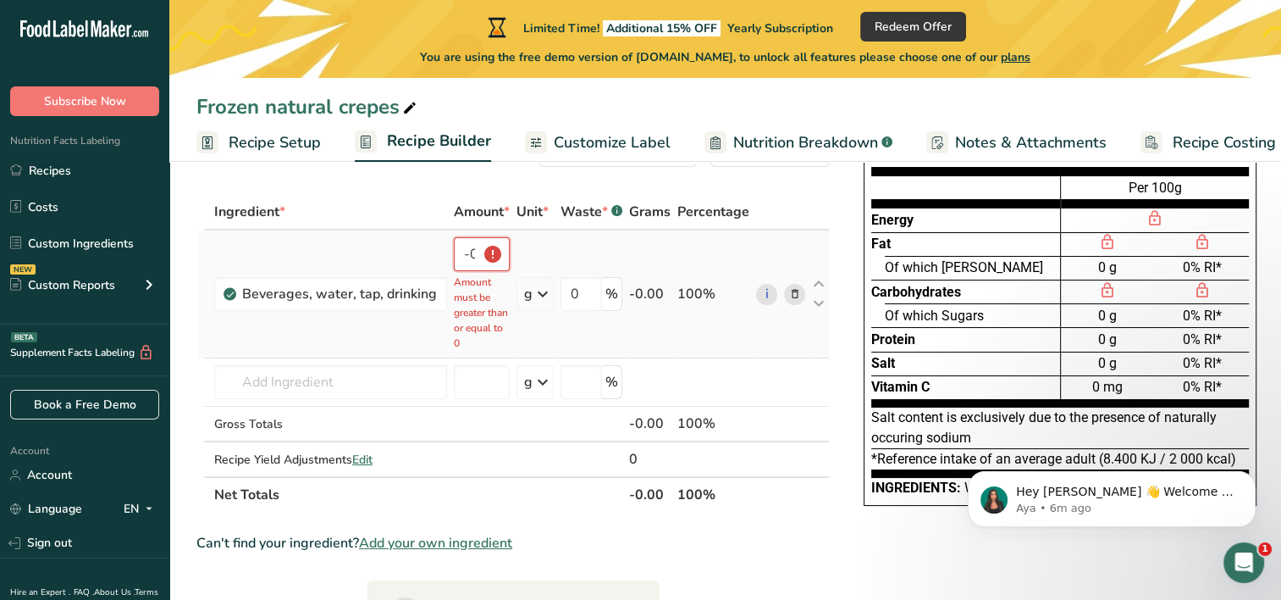
scroll to position [85, 0]
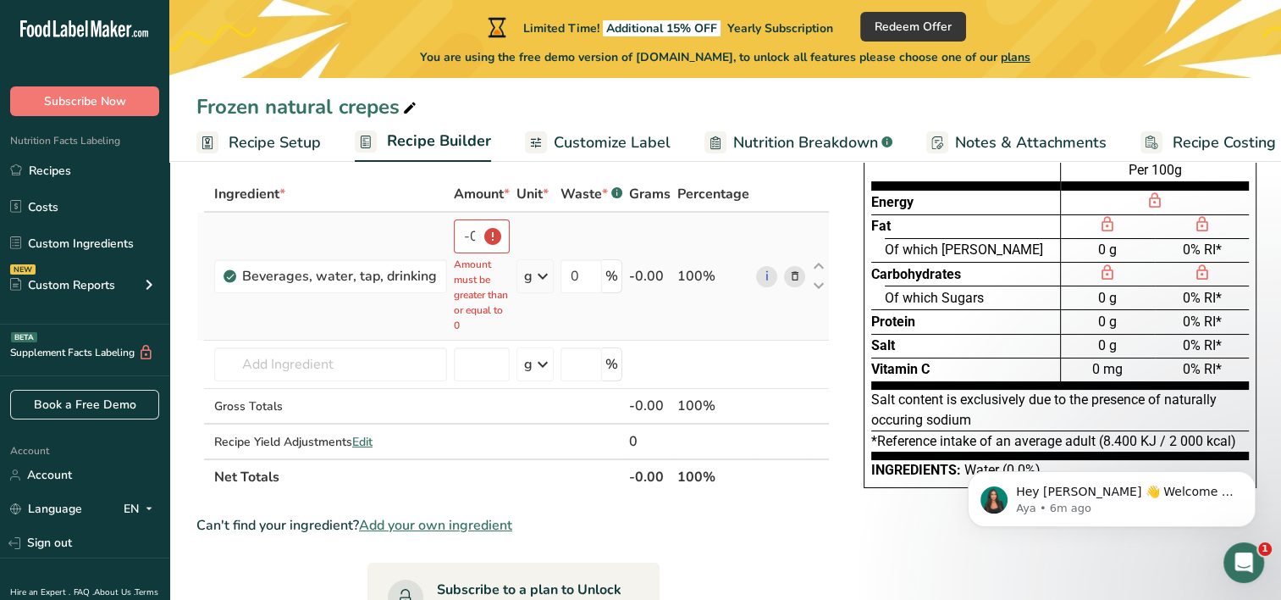
click at [362, 305] on td "Beverages, water, tap, drinking" at bounding box center [331, 277] width 240 height 128
click at [473, 231] on input "-0.000001" at bounding box center [482, 236] width 56 height 34
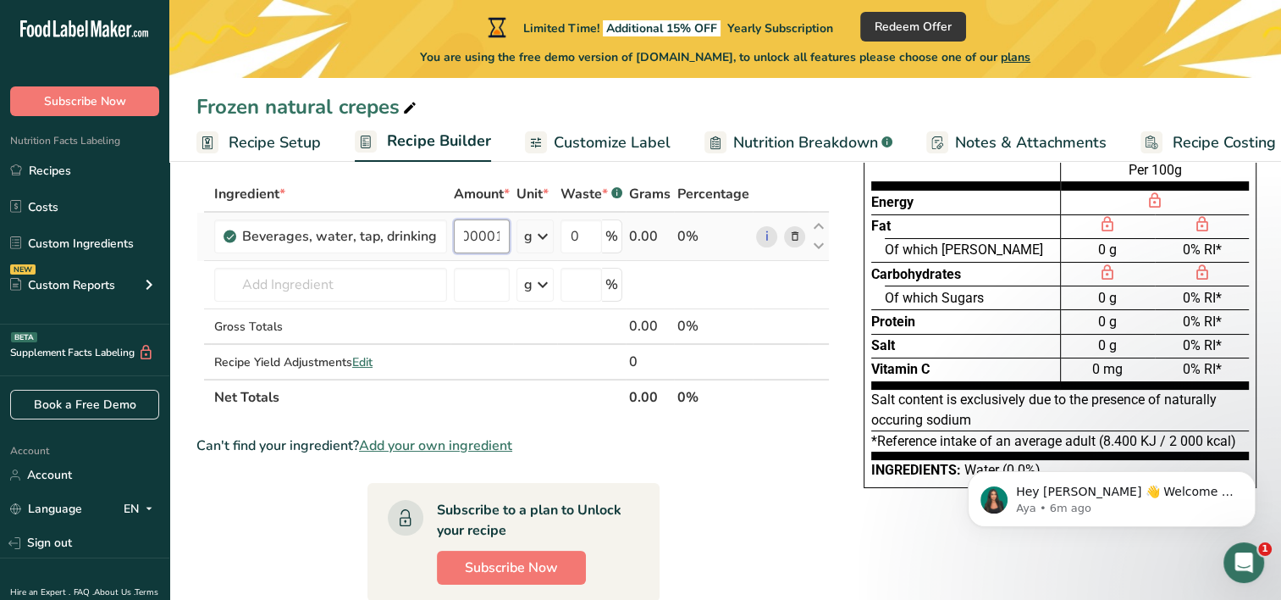
type input "0"
type input "50"
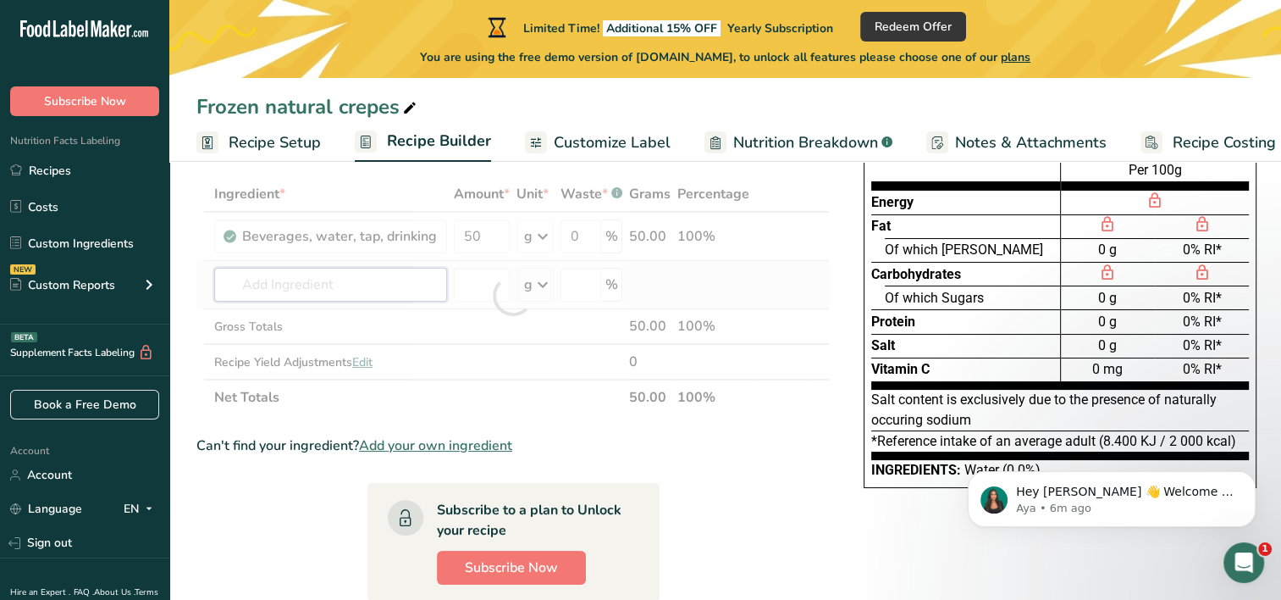
click at [384, 291] on div "Ingredient * Amount * Unit * Waste * .a-a{fill:#347362;}.b-a{fill:#fff;} Grams …" at bounding box center [514, 295] width 634 height 239
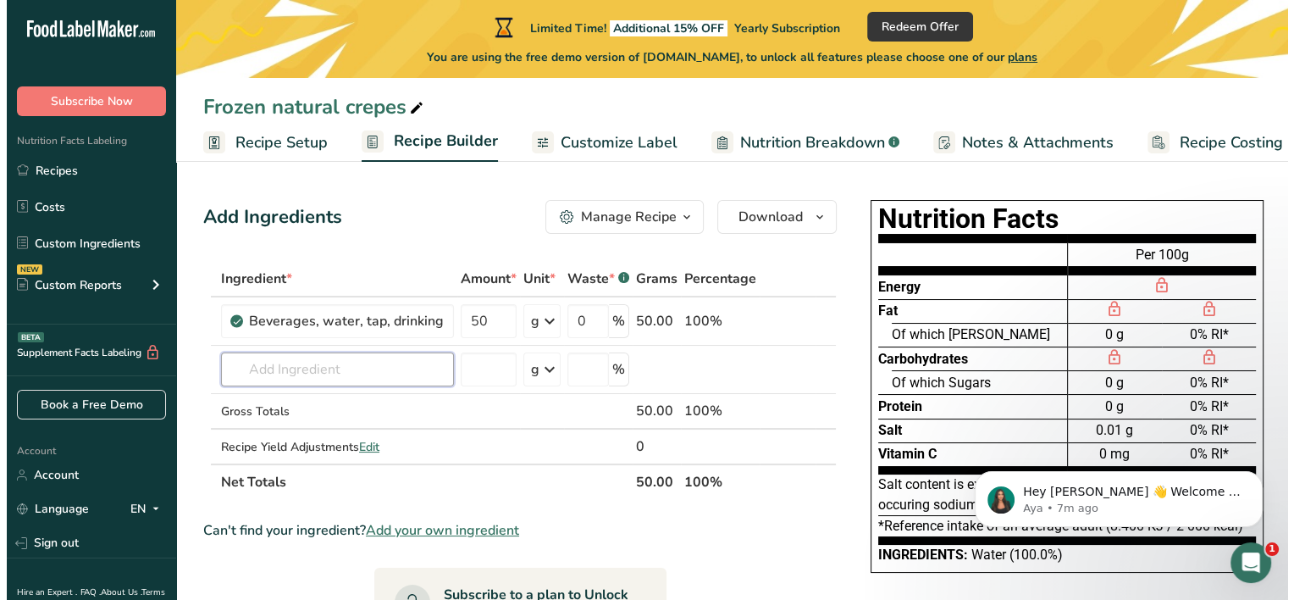
scroll to position [0, 21]
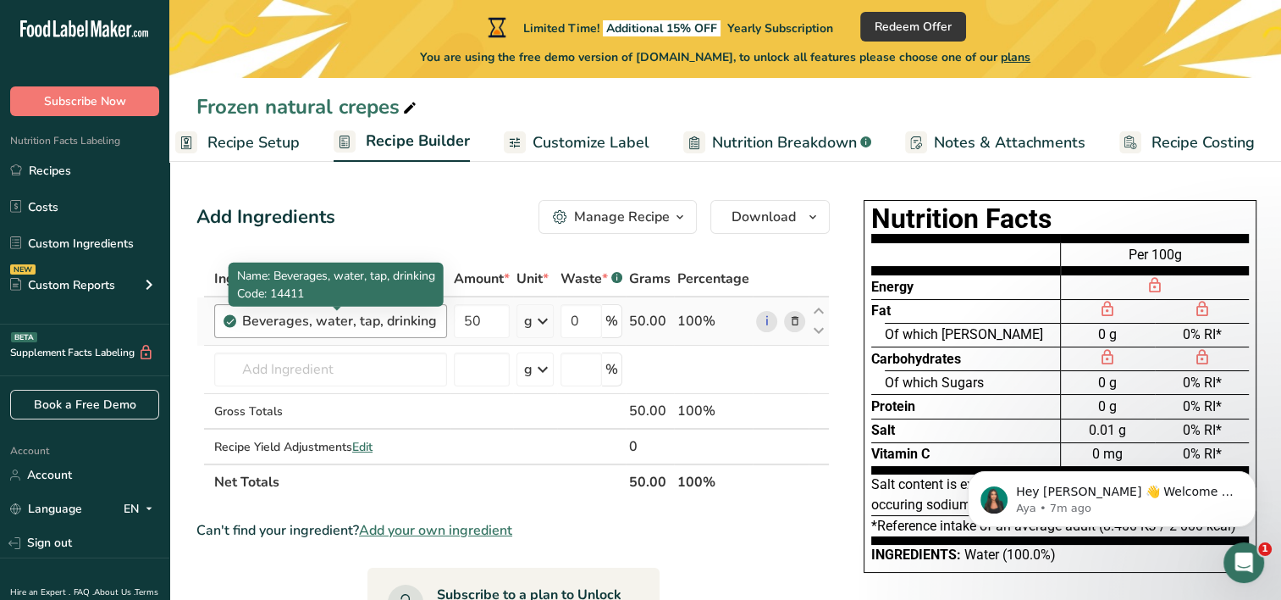
click at [418, 322] on div "Beverages, water, tap, drinking" at bounding box center [339, 321] width 195 height 20
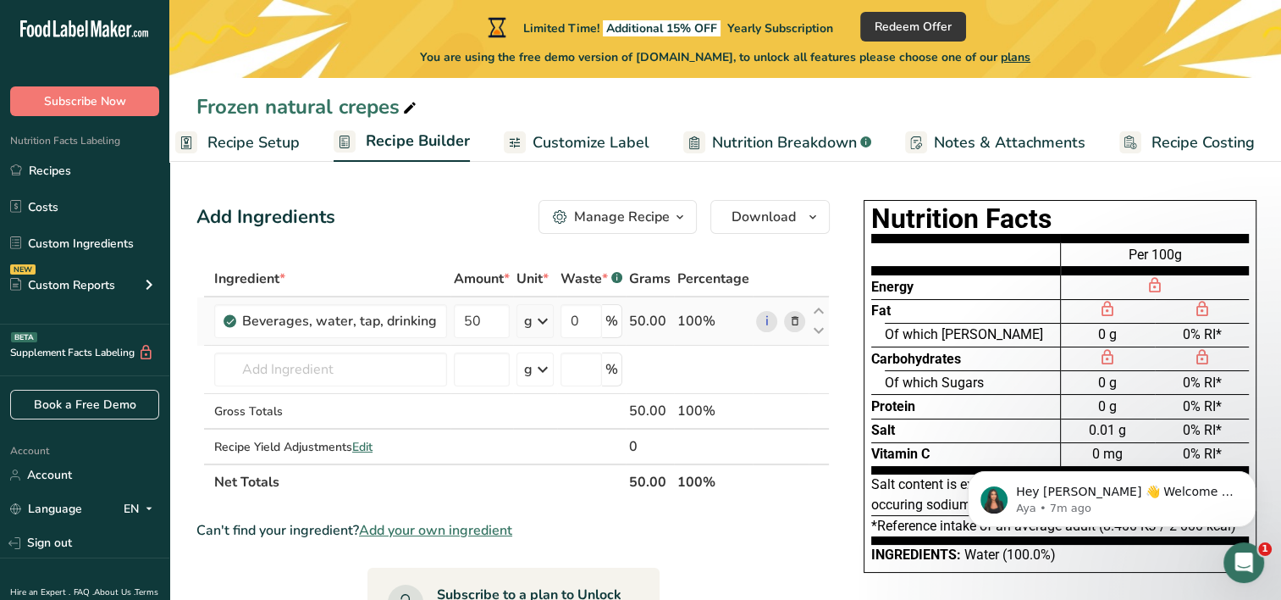
drag, startPoint x: 429, startPoint y: 320, endPoint x: 212, endPoint y: 315, distance: 217.7
click at [212, 315] on td "Beverages, water, tap, drinking" at bounding box center [331, 321] width 240 height 48
click at [670, 219] on span "button" at bounding box center [680, 217] width 20 height 20
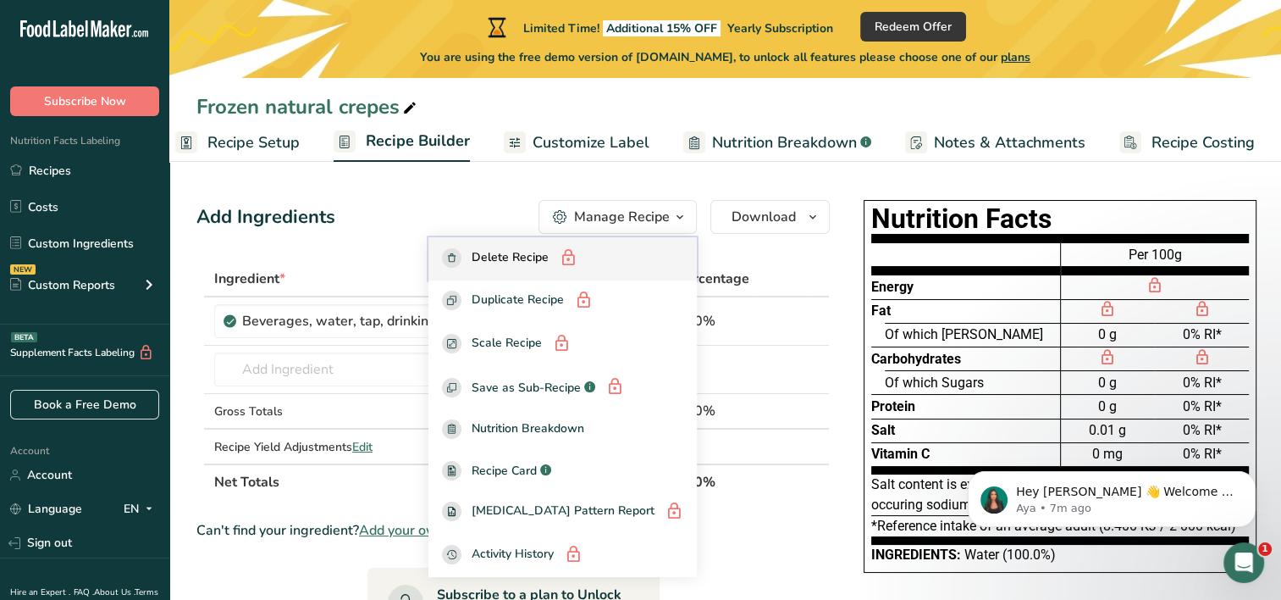
click at [549, 255] on span "Delete Recipe" at bounding box center [510, 258] width 77 height 21
click at [549, 260] on span "Delete Recipe" at bounding box center [510, 258] width 77 height 21
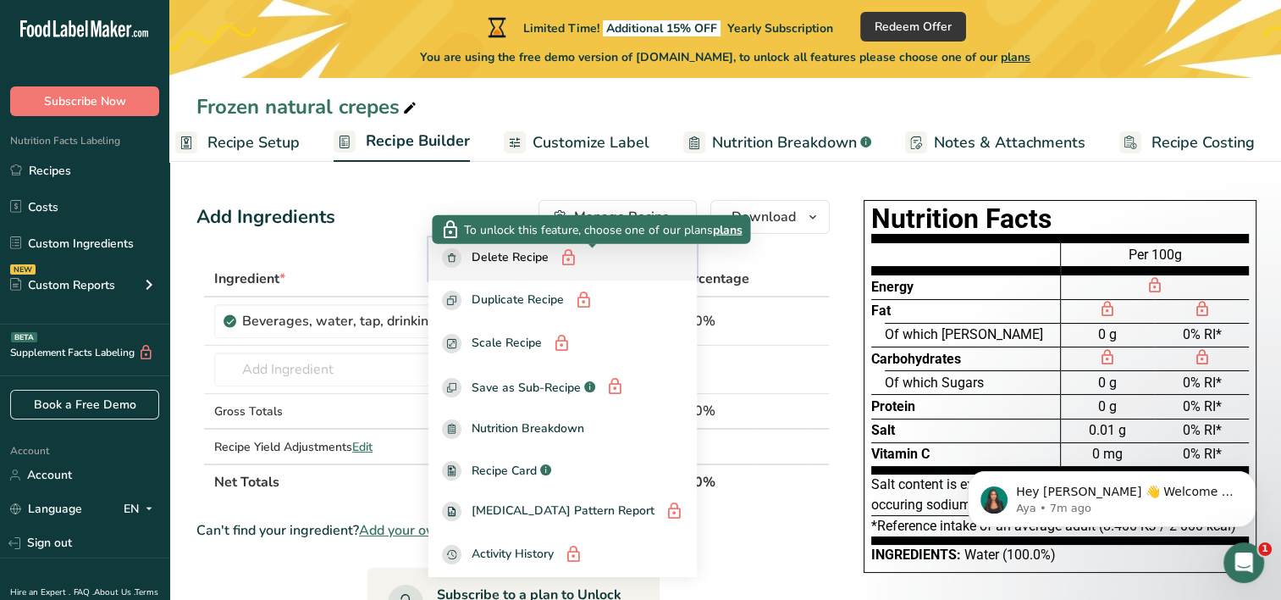
click at [615, 256] on div "Delete Recipe" at bounding box center [562, 258] width 241 height 21
click at [406, 229] on div "Add Ingredients Manage Recipe Delete Recipe Duplicate Recipe Scale Recipe Save …" at bounding box center [514, 217] width 634 height 34
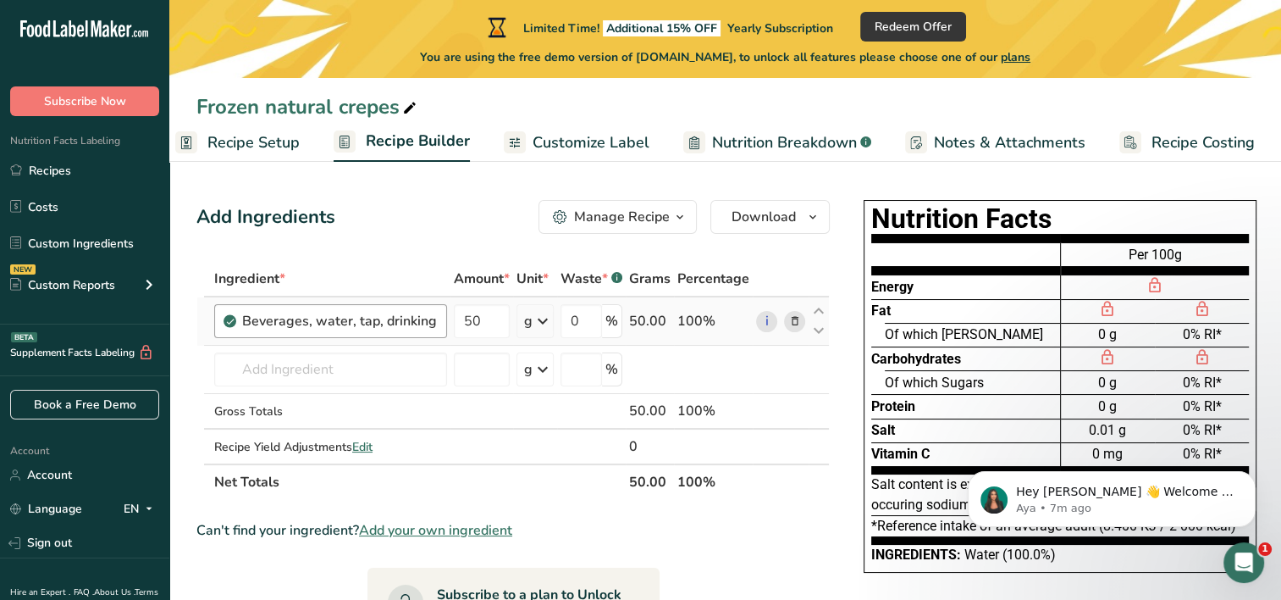
click at [435, 318] on div "Beverages, water, tap, drinking" at bounding box center [330, 321] width 233 height 34
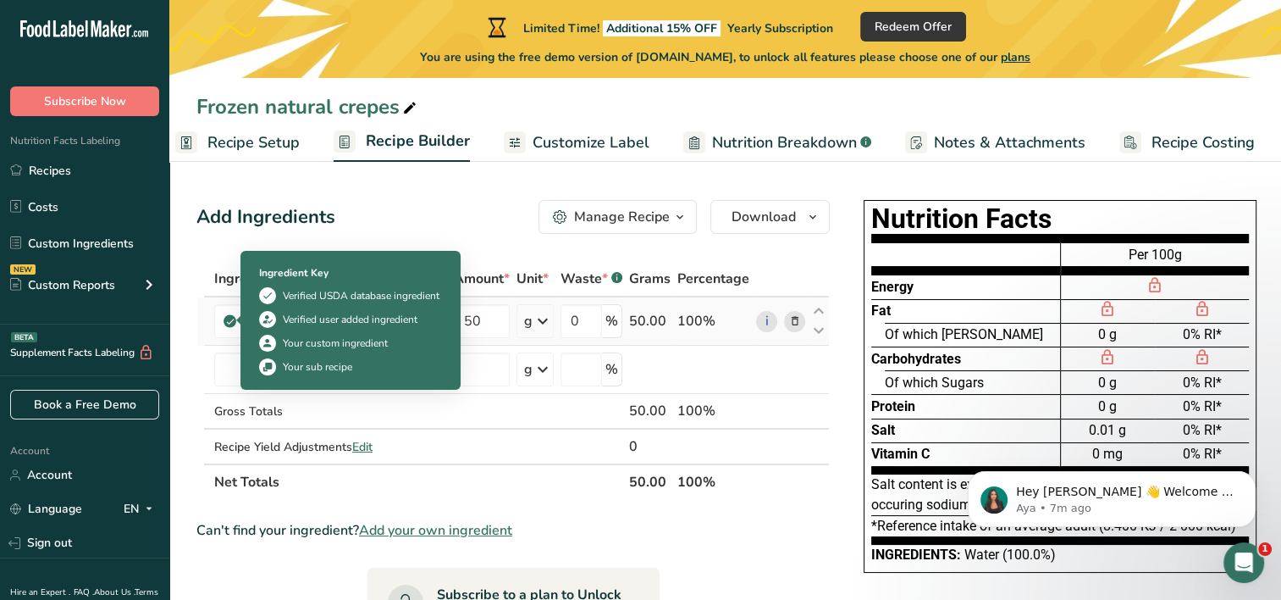
click at [233, 322] on icon at bounding box center [230, 320] width 10 height 15
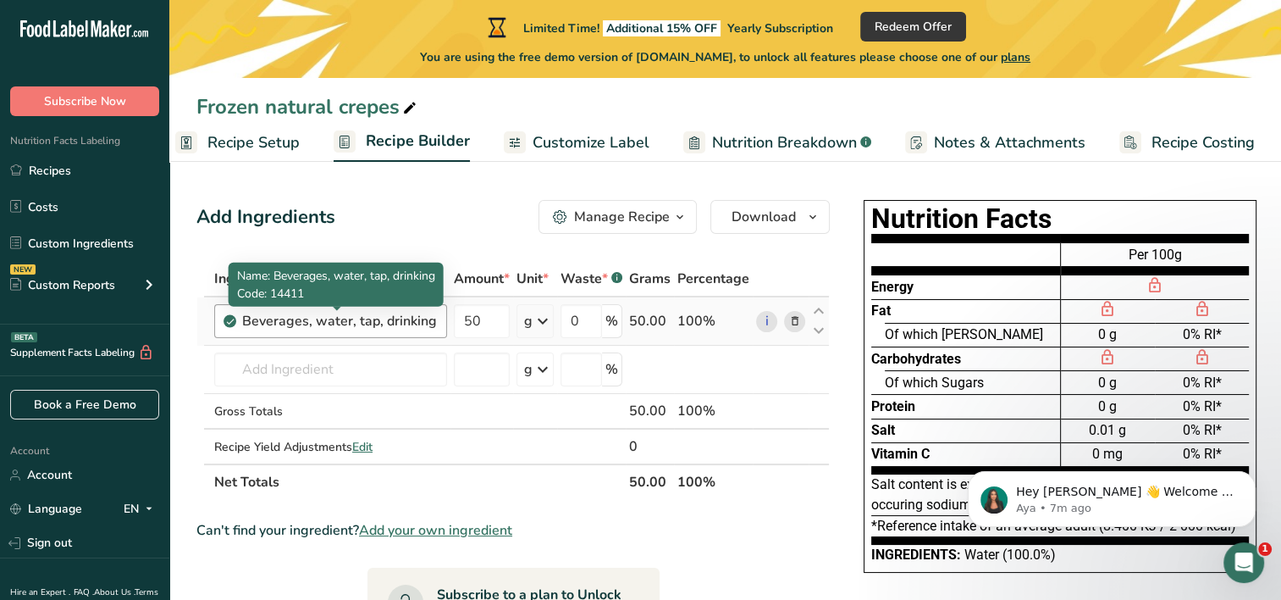
click at [259, 314] on div "Beverages, water, tap, drinking" at bounding box center [339, 321] width 195 height 20
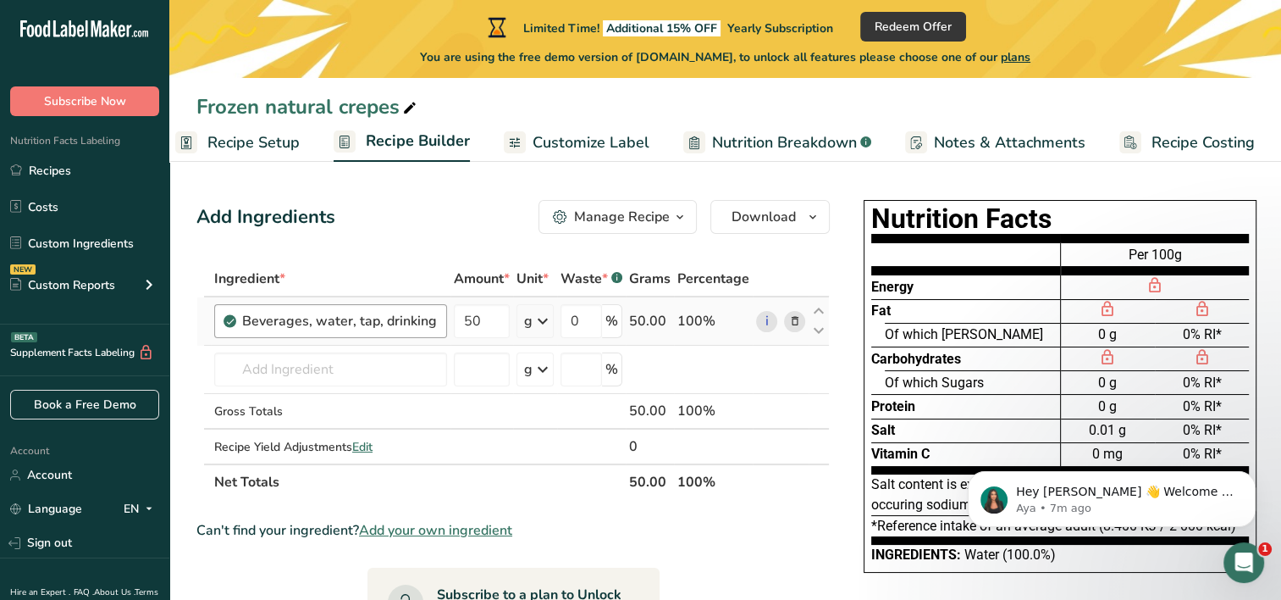
click at [411, 318] on div "Beverages, water, tap, drinking" at bounding box center [339, 321] width 195 height 20
click at [793, 321] on icon at bounding box center [795, 322] width 12 height 18
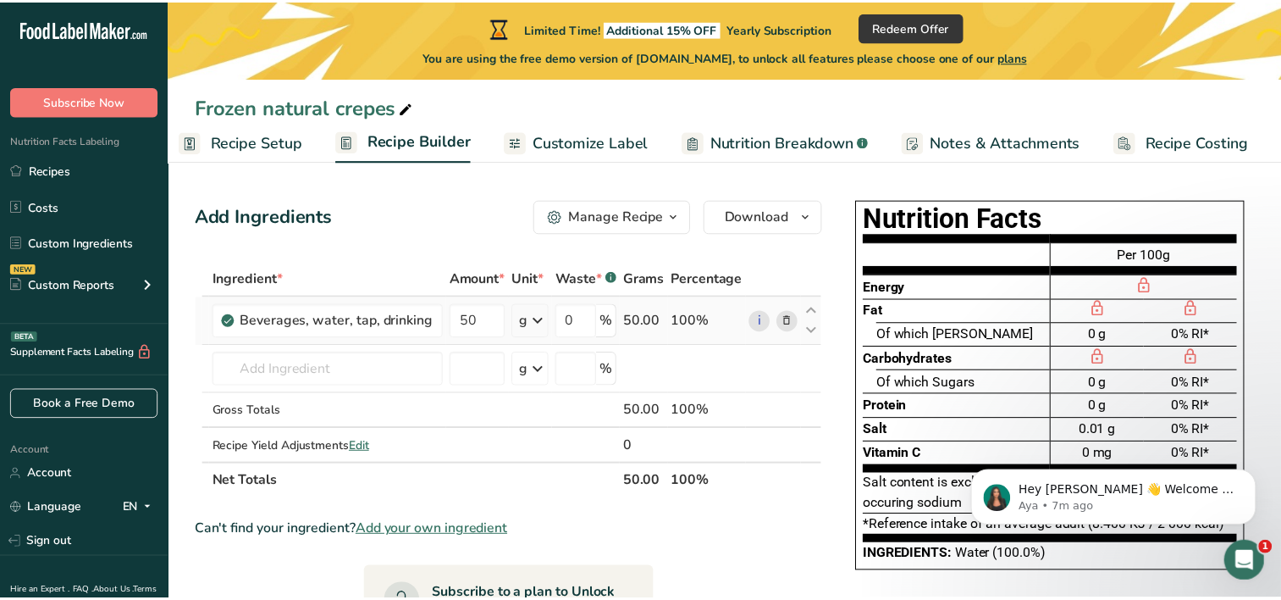
scroll to position [0, 8]
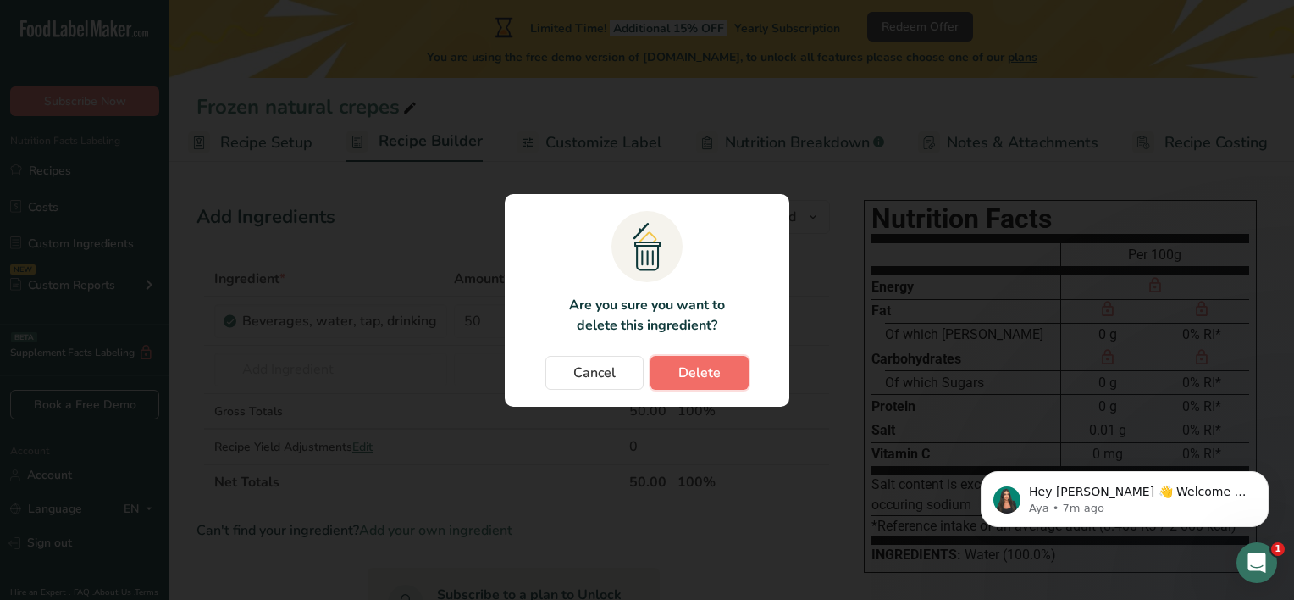
click at [701, 382] on span "Delete" at bounding box center [699, 373] width 42 height 20
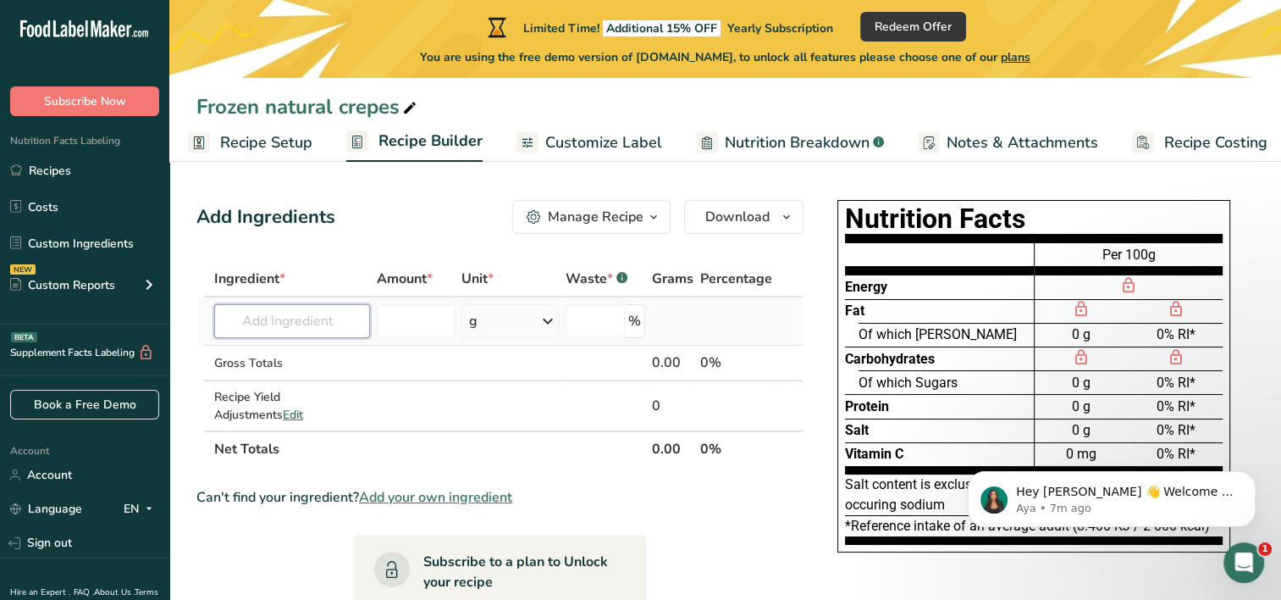
click at [295, 324] on input "text" at bounding box center [292, 321] width 156 height 34
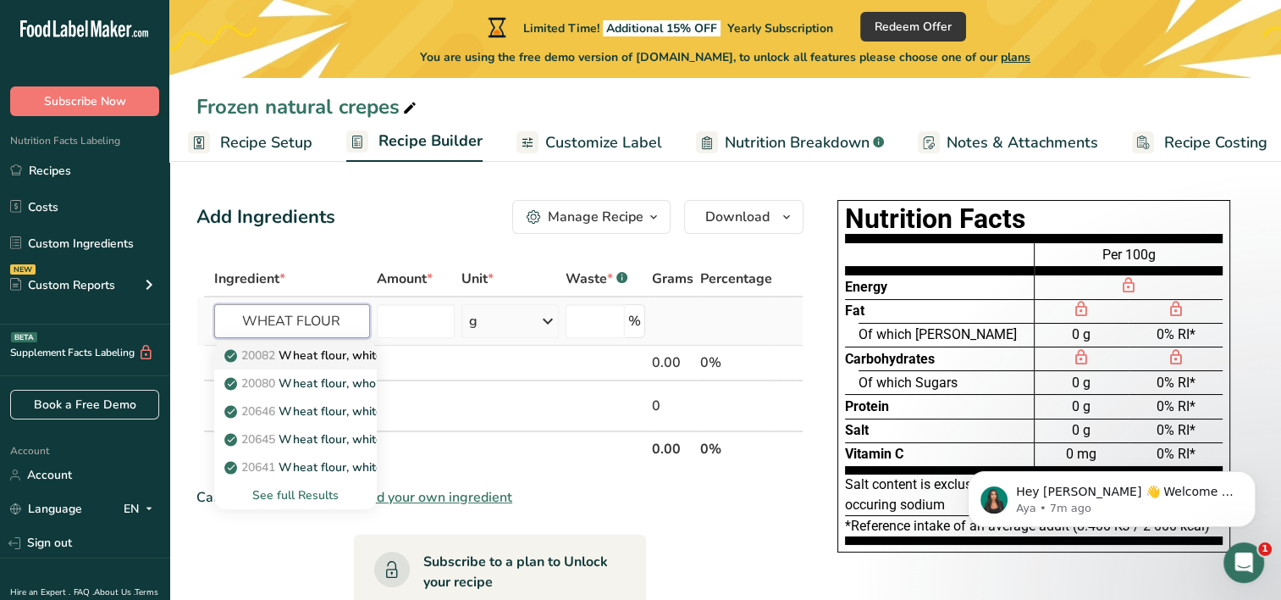
type input "WHEAT FLOUR"
click at [337, 346] on p "20082 Wheat flour, white, all-purpose, self-rising, enriched" at bounding box center [396, 355] width 336 height 18
type input "Wheat flour, white, all-purpose, self-rising, enriched"
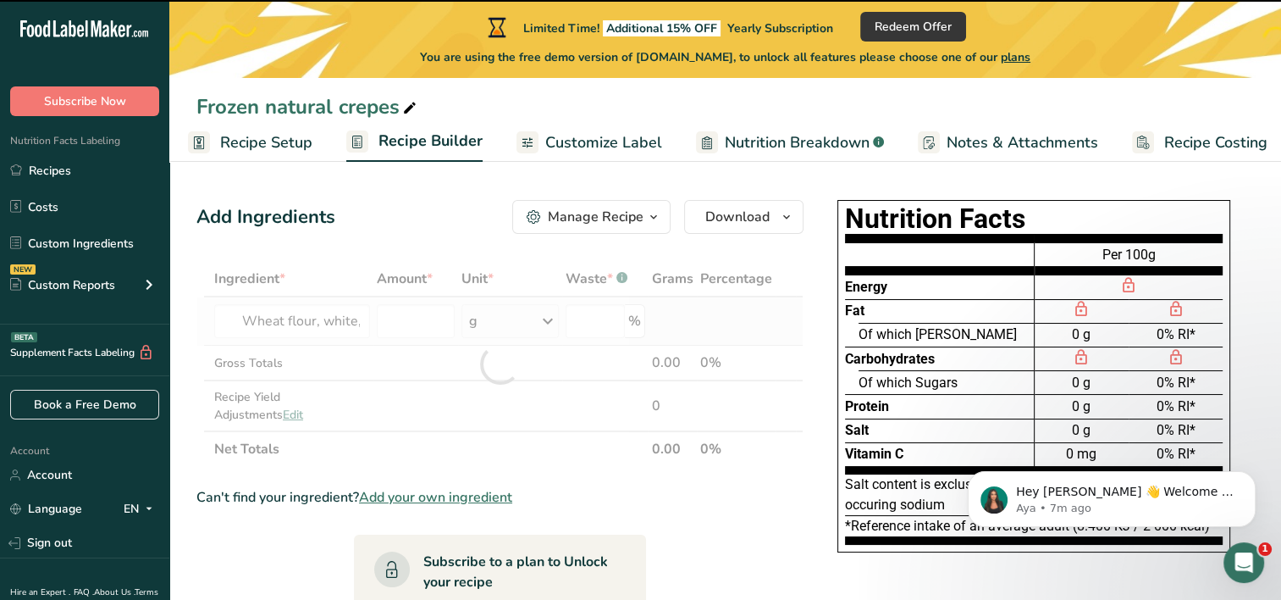
type input "0"
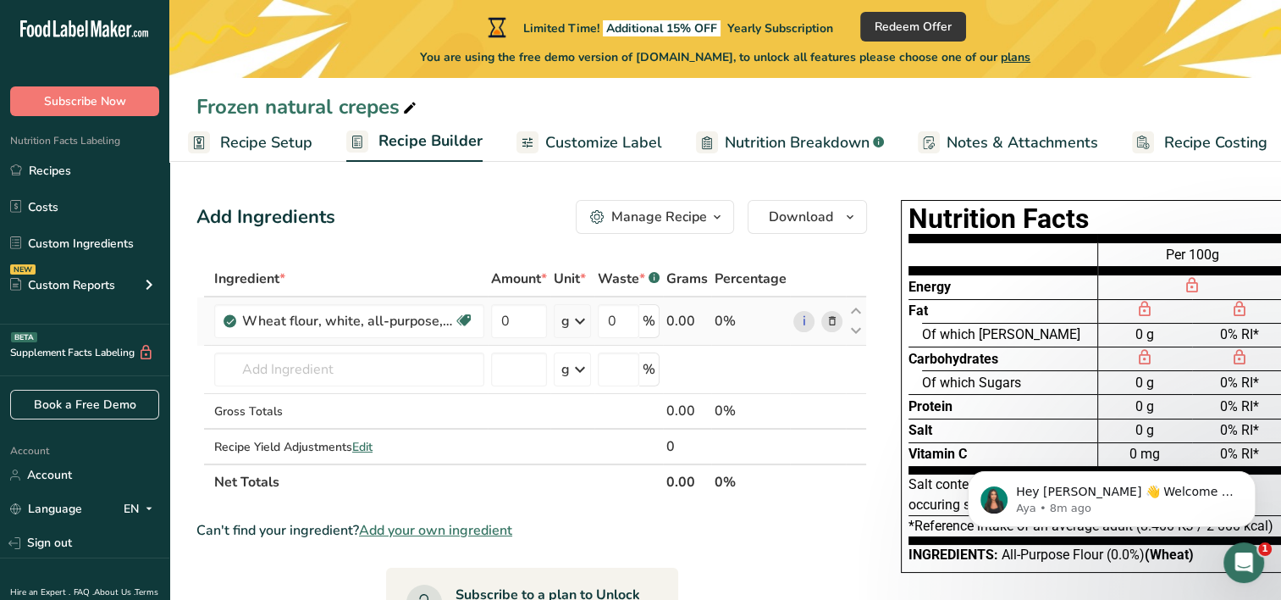
click at [830, 318] on icon at bounding box center [833, 322] width 12 height 18
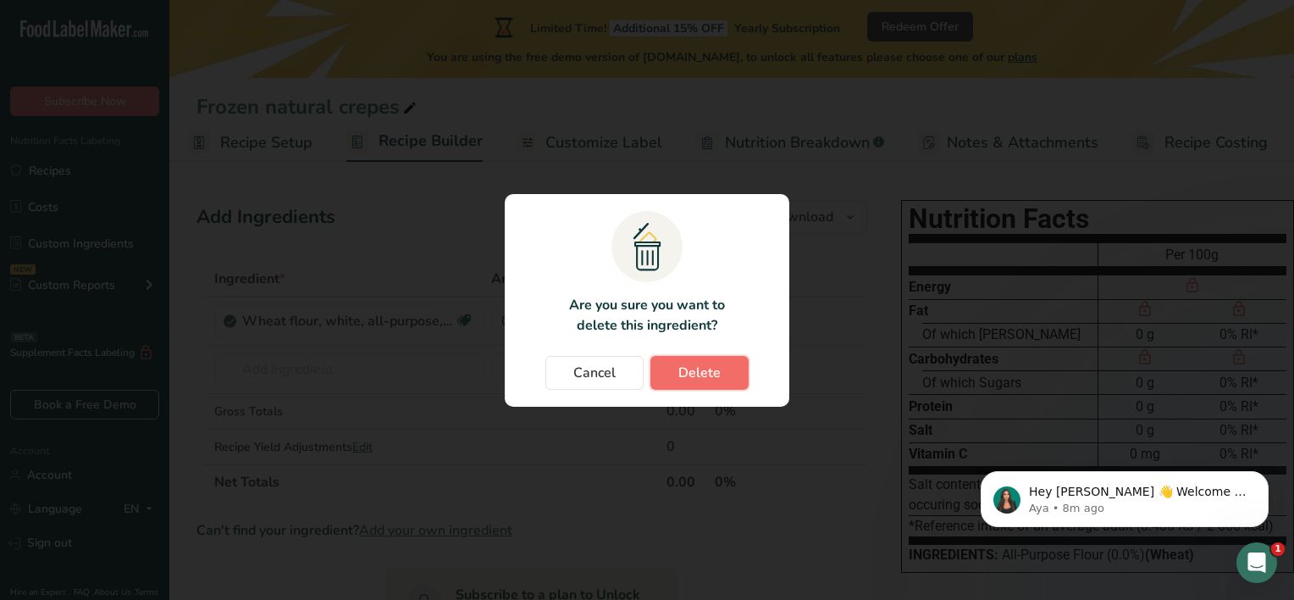
click at [711, 367] on span "Delete" at bounding box center [699, 373] width 42 height 20
